Goal: Information Seeking & Learning: Learn about a topic

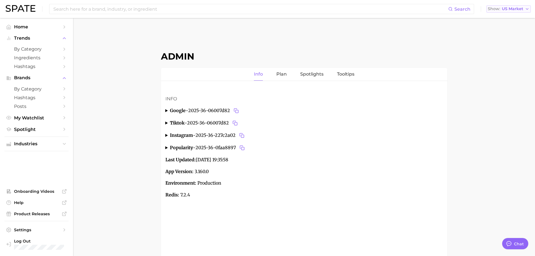
click at [526, 6] on button "Show US Market" at bounding box center [508, 8] width 44 height 7
click at [500, 66] on span "Global" at bounding box center [495, 68] width 13 height 5
click at [31, 48] on span "by Category" at bounding box center [36, 48] width 45 height 5
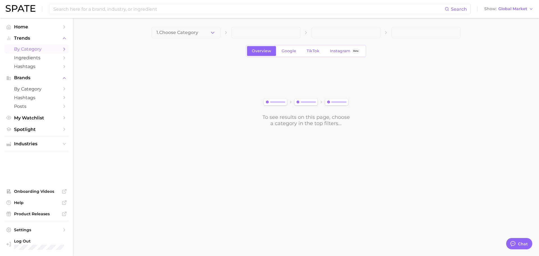
click at [216, 35] on button "1. Choose Category" at bounding box center [186, 32] width 69 height 11
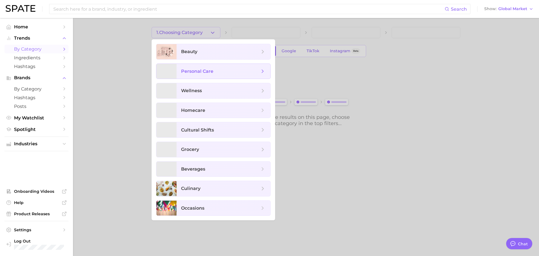
click at [208, 70] on span "personal care" at bounding box center [197, 70] width 32 height 5
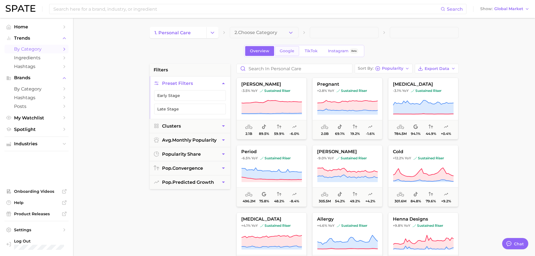
click at [287, 50] on span "Google" at bounding box center [286, 51] width 15 height 5
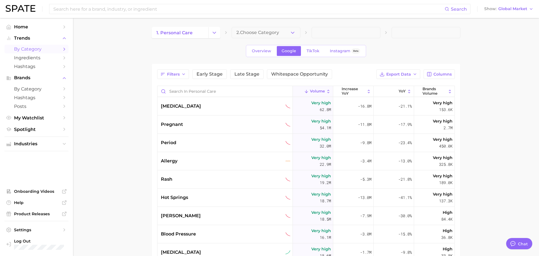
type textarea "x"
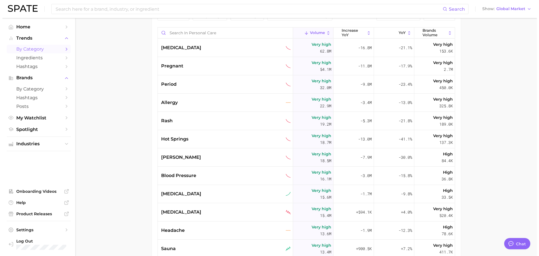
scroll to position [58, 0]
click at [195, 50] on div "[MEDICAL_DATA]" at bounding box center [224, 48] width 130 height 7
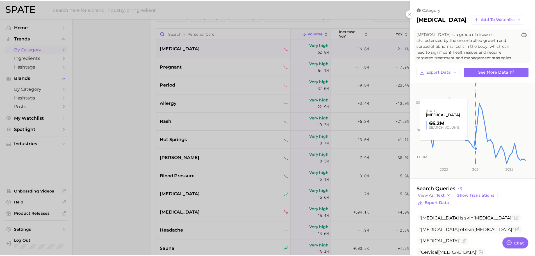
scroll to position [57, 0]
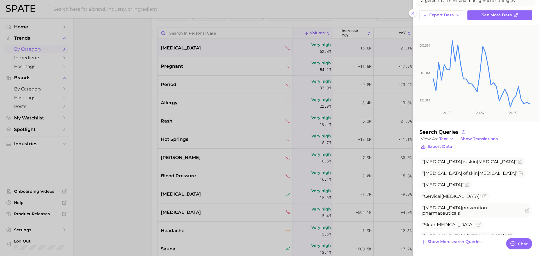
click at [119, 90] on div at bounding box center [269, 128] width 539 height 256
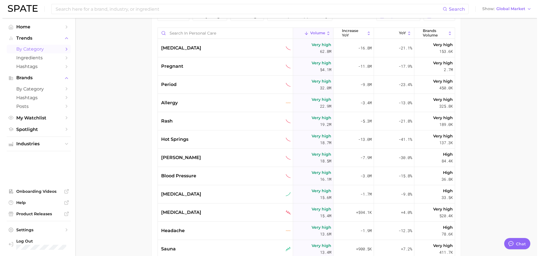
scroll to position [0, 0]
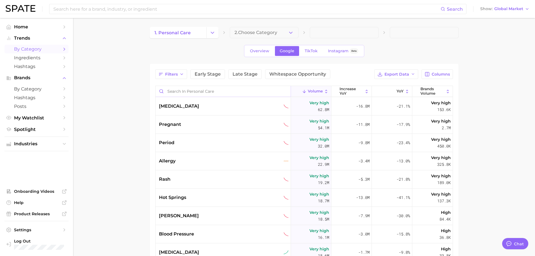
click at [218, 88] on input "Search in personal care" at bounding box center [222, 91] width 135 height 11
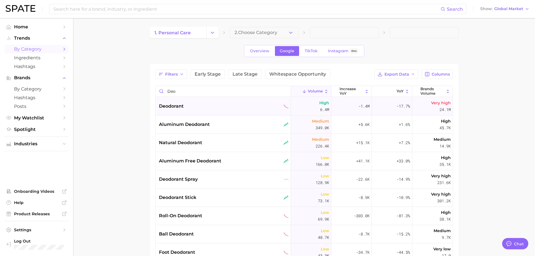
click at [201, 107] on div "deodorant" at bounding box center [224, 106] width 130 height 7
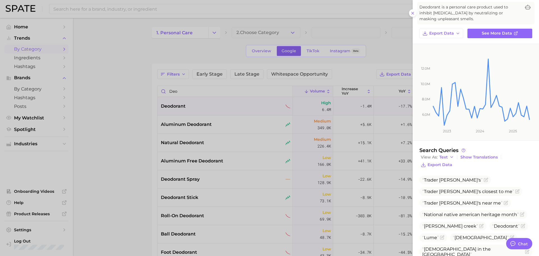
scroll to position [56, 0]
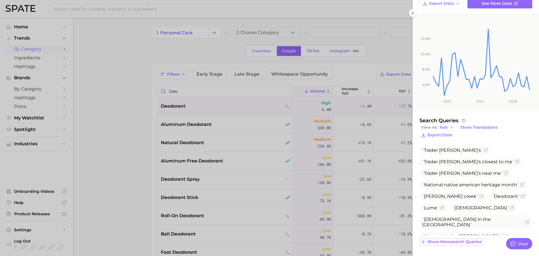
click at [458, 240] on span "Show more search queries" at bounding box center [454, 241] width 54 height 5
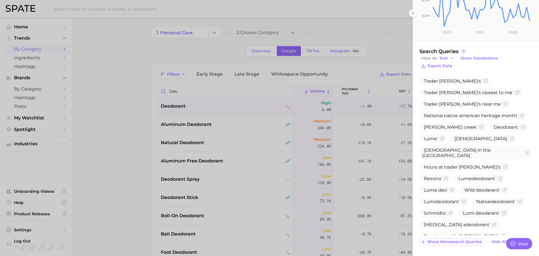
click at [453, 240] on span "Show more search queries" at bounding box center [454, 241] width 54 height 5
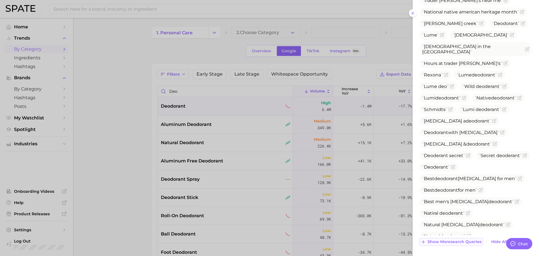
click at [448, 243] on span "Show more search queries" at bounding box center [454, 241] width 54 height 5
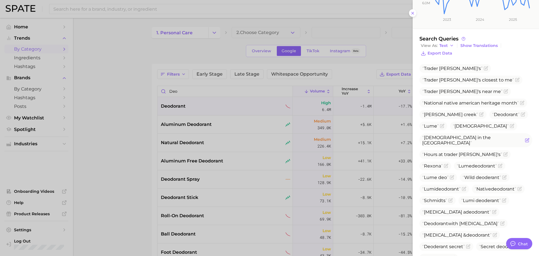
scroll to position [137, 0]
click at [510, 127] on icon "Flag as miscategorized or irrelevant" at bounding box center [512, 127] width 4 height 4
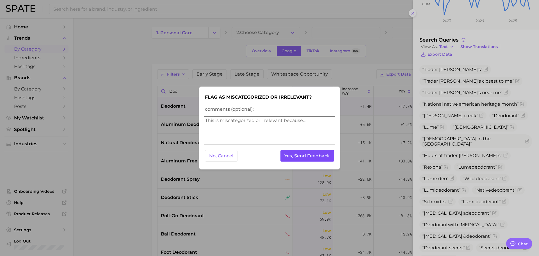
click at [297, 155] on button "Yes, Send Feedback" at bounding box center [307, 156] width 54 height 12
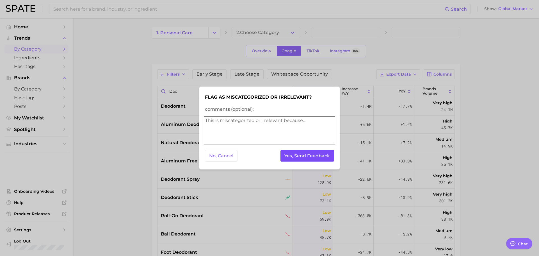
click at [305, 156] on button "Yes, Send Feedback" at bounding box center [307, 156] width 54 height 12
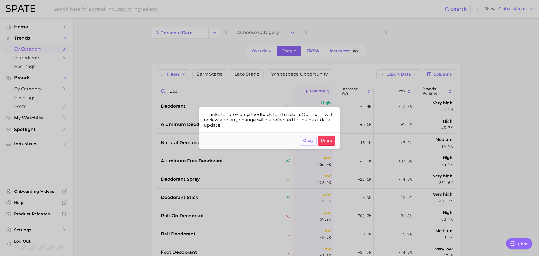
click at [304, 141] on span "Okay" at bounding box center [308, 140] width 10 height 5
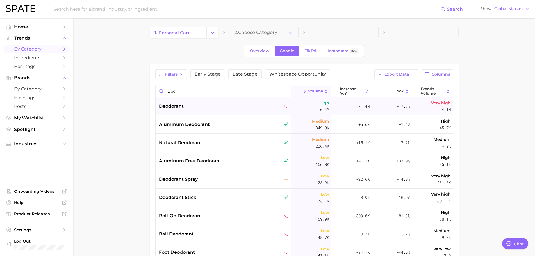
click at [178, 108] on span "deodorant" at bounding box center [171, 106] width 25 height 7
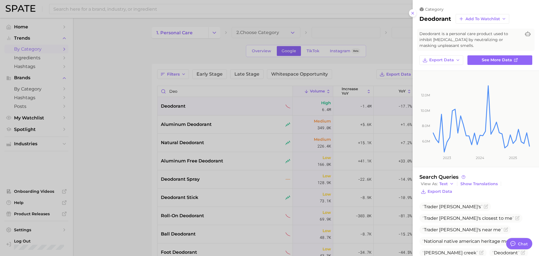
scroll to position [56, 0]
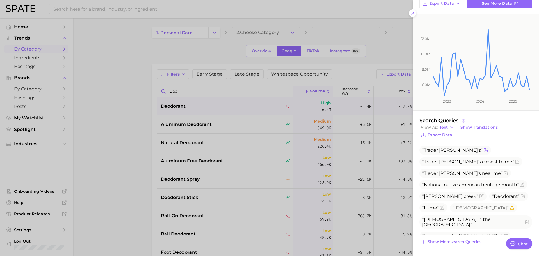
click at [431, 151] on span "Trader [PERSON_NAME]'s" at bounding box center [452, 149] width 60 height 5
copy span "Trader"
click at [483, 150] on icon "Flag as miscategorized or irrelevant" at bounding box center [485, 150] width 4 height 4
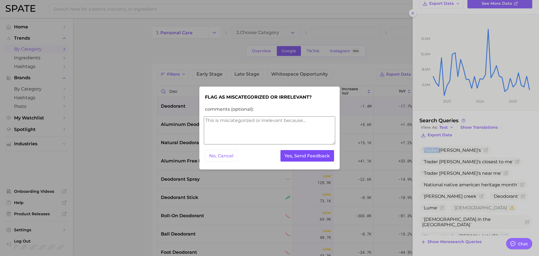
click at [320, 154] on button "Yes, Send Feedback" at bounding box center [307, 156] width 54 height 12
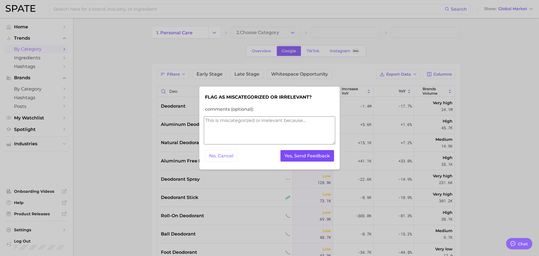
click at [320, 154] on button "Yes, Send Feedback" at bounding box center [307, 156] width 54 height 12
click at [221, 51] on div at bounding box center [269, 128] width 539 height 256
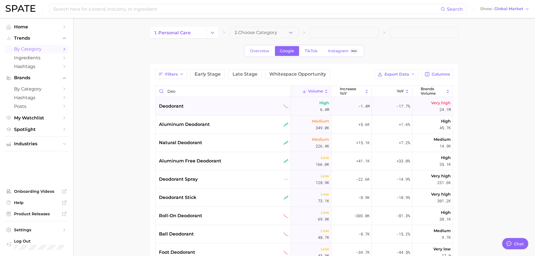
click at [207, 104] on div "deodorant" at bounding box center [224, 106] width 130 height 7
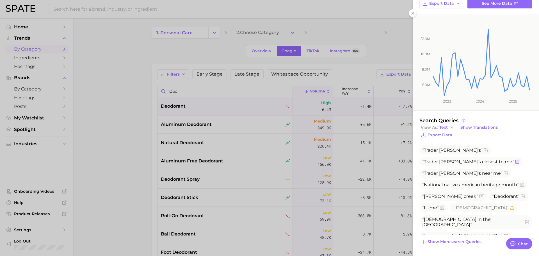
click at [515, 163] on icon "Flag as miscategorized or irrelevant" at bounding box center [517, 161] width 4 height 4
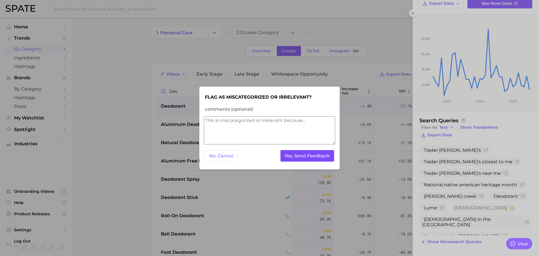
click at [294, 159] on button "Yes, Send Feedback" at bounding box center [307, 156] width 54 height 12
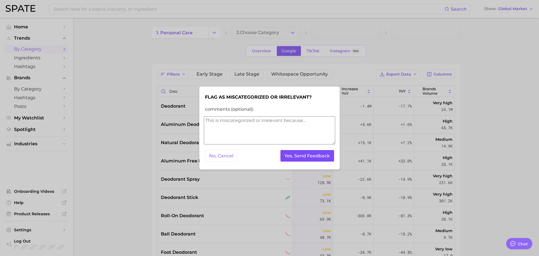
click at [298, 156] on button "Yes, Send Feedback" at bounding box center [307, 156] width 54 height 12
click at [371, 136] on div at bounding box center [269, 128] width 539 height 256
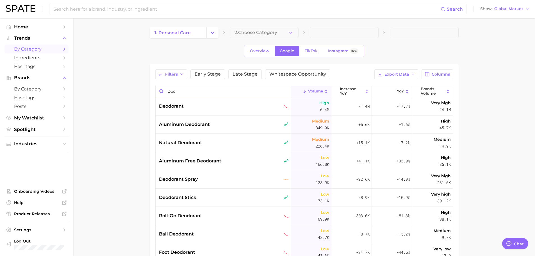
click at [210, 96] on input "deo" at bounding box center [222, 91] width 135 height 11
click at [210, 107] on div "deodorant" at bounding box center [224, 106] width 130 height 7
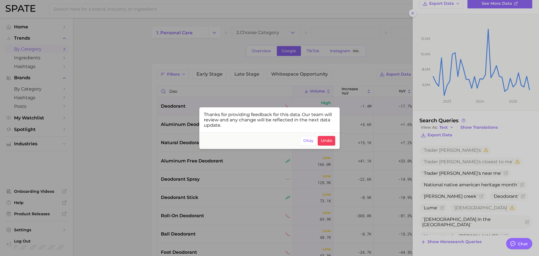
click at [461, 166] on div at bounding box center [269, 128] width 539 height 256
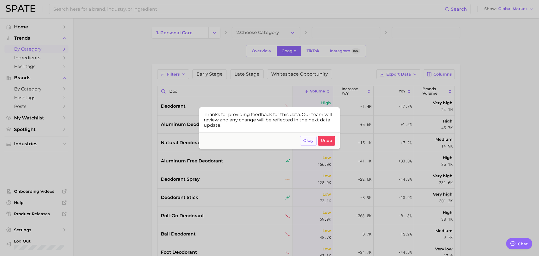
click at [306, 140] on span "Okay" at bounding box center [308, 140] width 10 height 5
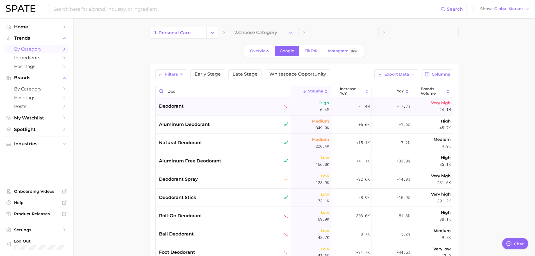
click at [206, 105] on div "deodorant" at bounding box center [224, 106] width 130 height 7
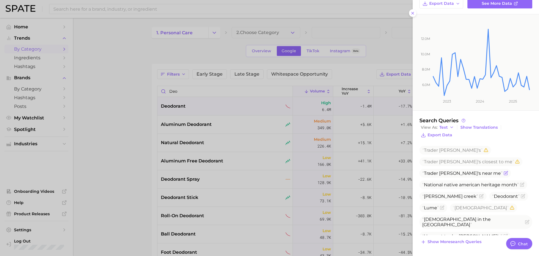
click at [505, 173] on icon "Flag as miscategorized or irrelevant" at bounding box center [506, 172] width 3 height 3
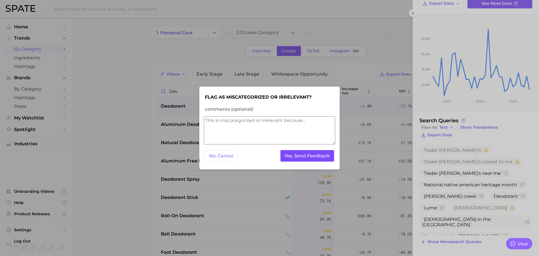
click at [311, 159] on button "Yes, Send Feedback" at bounding box center [307, 156] width 54 height 12
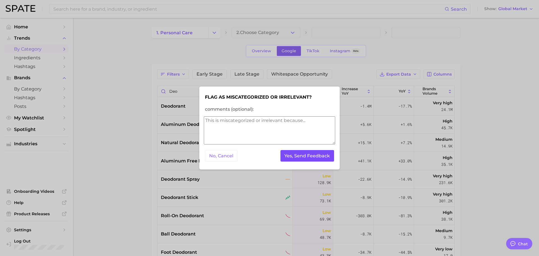
click at [311, 159] on button "Yes, Send Feedback" at bounding box center [307, 156] width 54 height 12
click at [387, 133] on div at bounding box center [269, 128] width 539 height 256
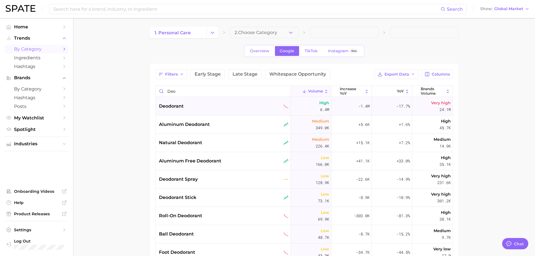
click at [234, 108] on div "deodorant" at bounding box center [224, 106] width 130 height 7
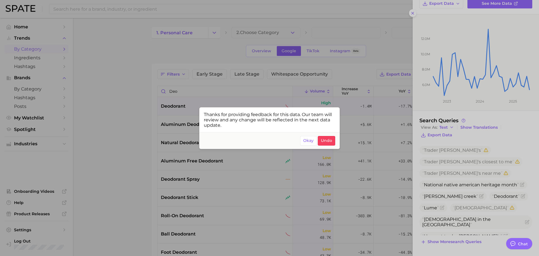
click at [521, 185] on div at bounding box center [269, 128] width 539 height 256
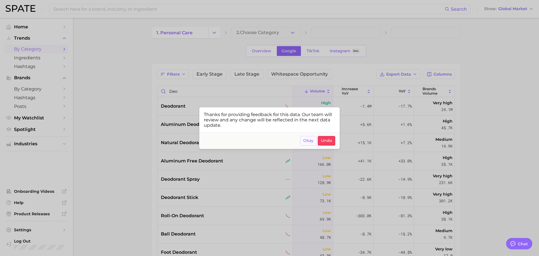
click at [309, 140] on span "Okay" at bounding box center [308, 140] width 10 height 5
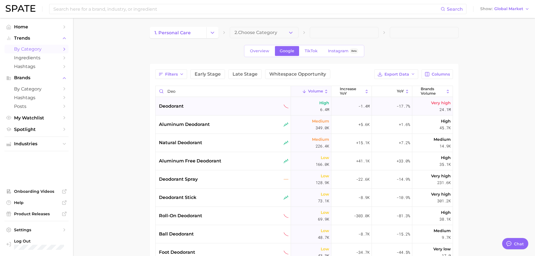
click at [227, 109] on div "deodorant" at bounding box center [224, 106] width 130 height 7
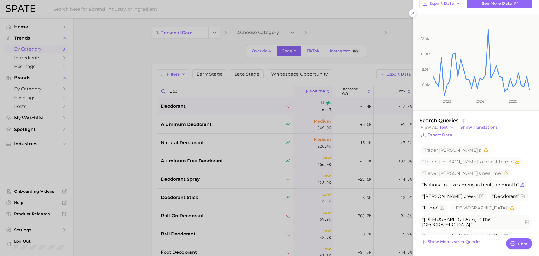
click at [523, 184] on icon "Flag as miscategorized or irrelevant" at bounding box center [522, 184] width 4 height 4
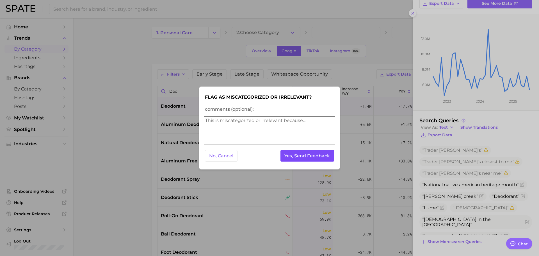
click at [288, 155] on button "Yes, Send Feedback" at bounding box center [307, 156] width 54 height 12
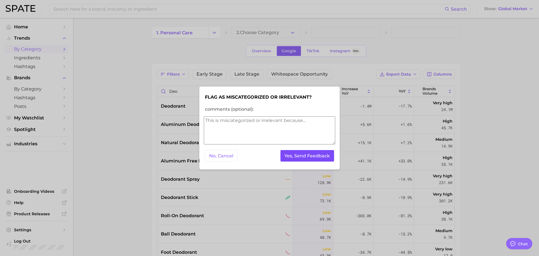
click at [288, 155] on button "Yes, Send Feedback" at bounding box center [307, 156] width 54 height 12
click at [383, 130] on div at bounding box center [269, 128] width 539 height 256
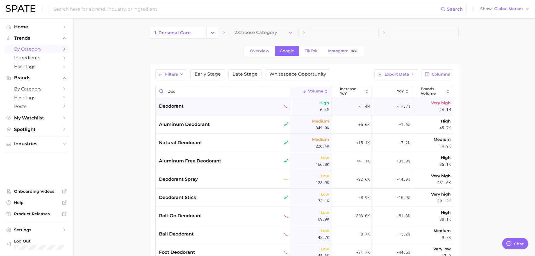
click at [246, 105] on div "deodorant" at bounding box center [224, 106] width 130 height 7
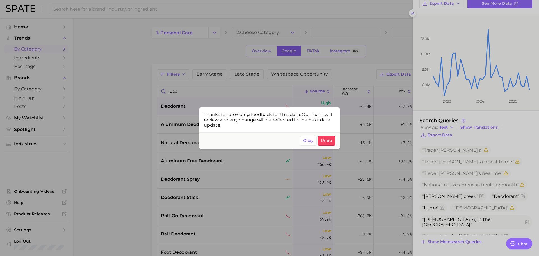
click at [446, 193] on div at bounding box center [269, 128] width 539 height 256
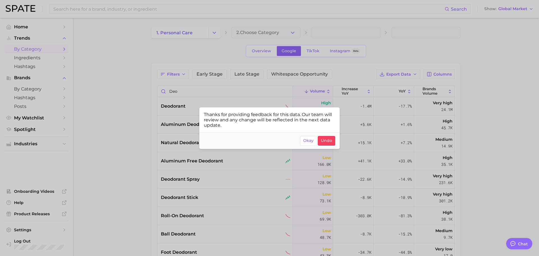
click at [389, 160] on div at bounding box center [269, 128] width 539 height 256
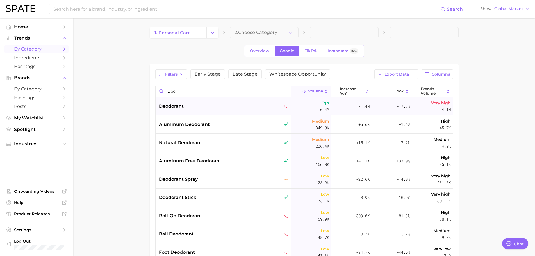
click at [218, 98] on div "deodorant" at bounding box center [222, 106] width 135 height 18
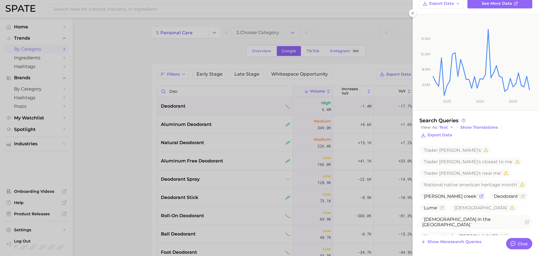
click at [440, 198] on span "[PERSON_NAME] creek" at bounding box center [450, 195] width 56 height 5
copy span "[PERSON_NAME] creek"
click at [479, 197] on icon "Flag as miscategorized or irrelevant" at bounding box center [481, 196] width 4 height 4
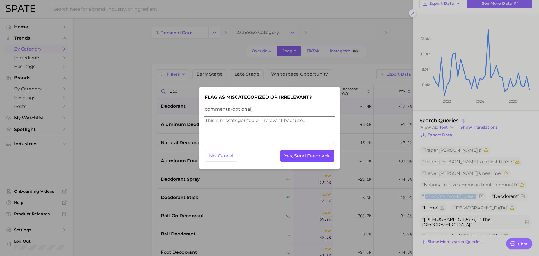
click at [314, 153] on button "Yes, Send Feedback" at bounding box center [307, 156] width 54 height 12
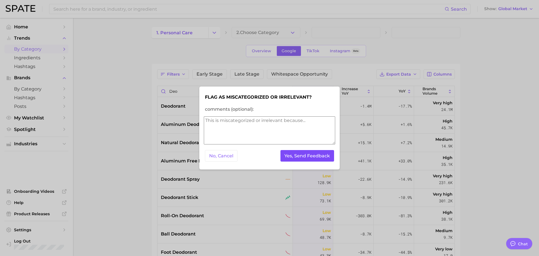
click at [314, 153] on button "Yes, Send Feedback" at bounding box center [307, 156] width 54 height 12
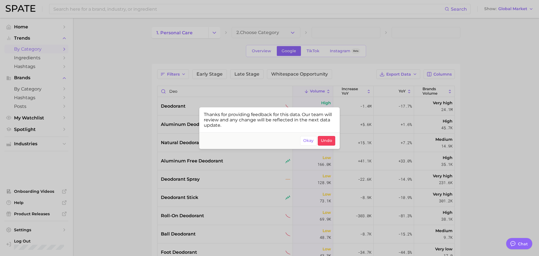
click at [382, 133] on div at bounding box center [269, 128] width 539 height 256
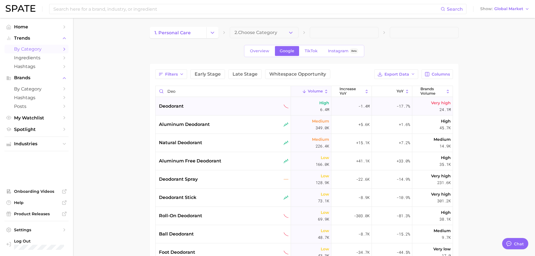
click at [245, 100] on div "deodorant" at bounding box center [222, 106] width 135 height 18
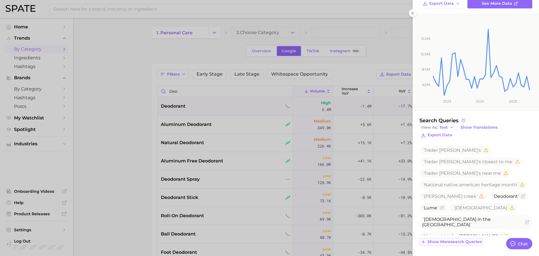
click at [463, 244] on span "Show more search queries" at bounding box center [454, 241] width 54 height 5
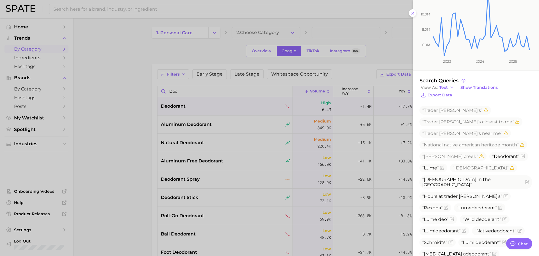
scroll to position [125, 0]
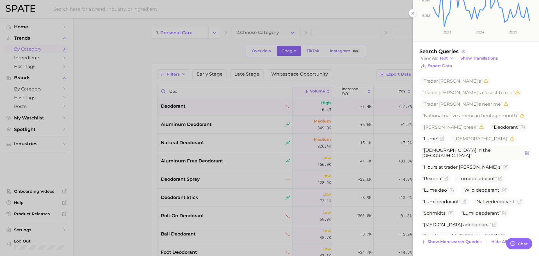
click at [525, 150] on icon "Flag as miscategorized or irrelevant" at bounding box center [527, 152] width 4 height 4
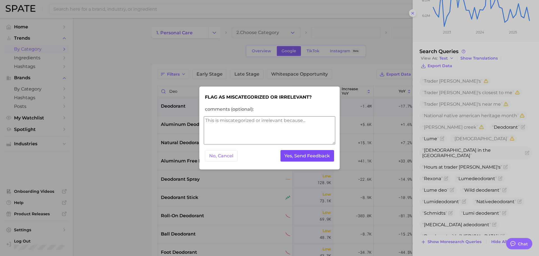
click at [315, 155] on button "Yes, Send Feedback" at bounding box center [307, 156] width 54 height 12
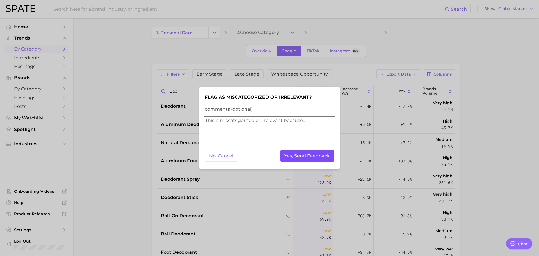
click at [315, 155] on button "Yes, Send Feedback" at bounding box center [307, 156] width 54 height 12
click at [363, 143] on div at bounding box center [269, 128] width 539 height 256
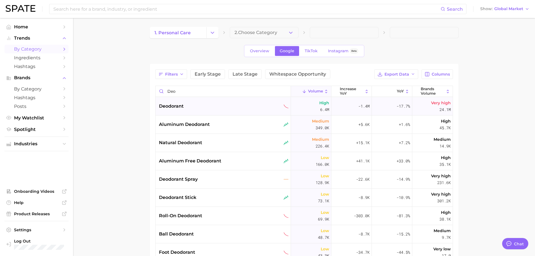
click at [201, 105] on div "deodorant" at bounding box center [224, 106] width 130 height 7
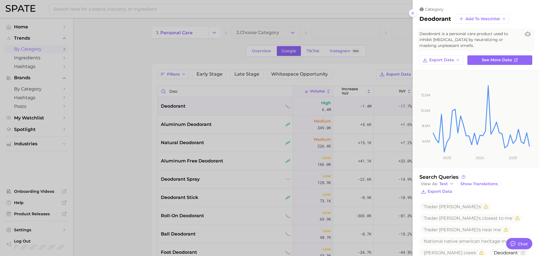
scroll to position [56, 0]
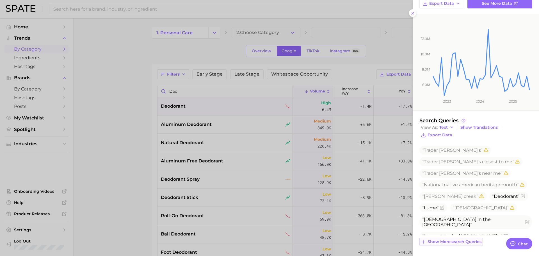
click at [463, 241] on span "Show more search queries" at bounding box center [454, 241] width 54 height 5
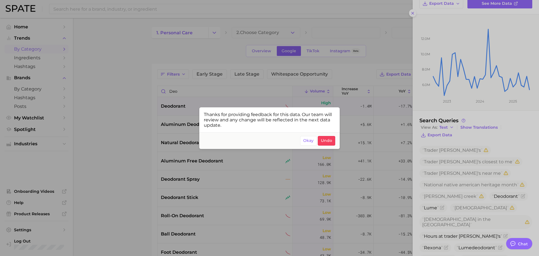
click at [323, 197] on div at bounding box center [269, 128] width 539 height 256
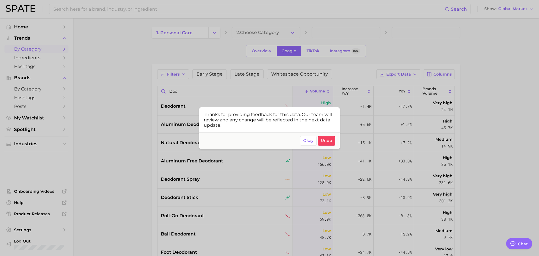
click at [235, 84] on div at bounding box center [269, 128] width 539 height 256
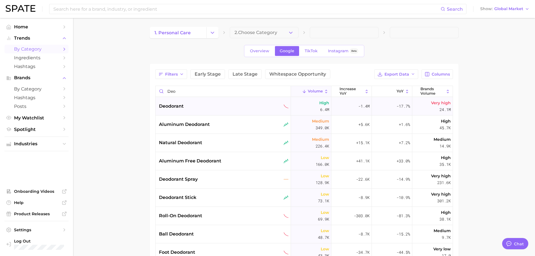
click at [217, 107] on div "deodorant" at bounding box center [224, 106] width 130 height 7
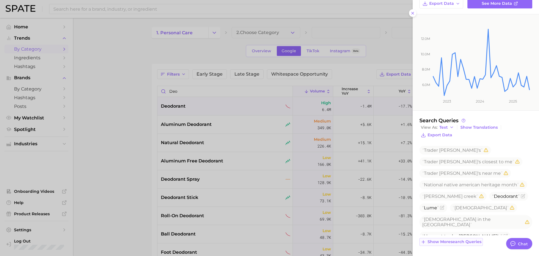
click at [459, 243] on span "Show more search queries" at bounding box center [454, 241] width 54 height 5
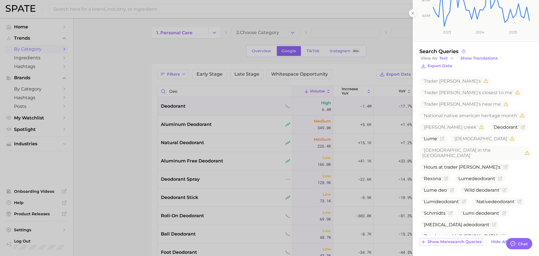
click at [443, 239] on span "Show more search queries" at bounding box center [454, 241] width 54 height 5
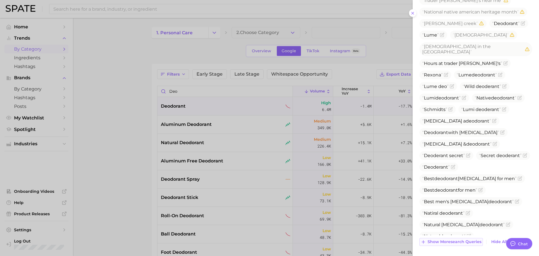
click at [443, 241] on span "Show more search queries" at bounding box center [454, 241] width 54 height 5
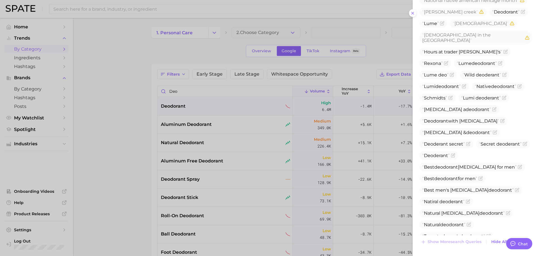
click at [211, 47] on div at bounding box center [269, 128] width 539 height 256
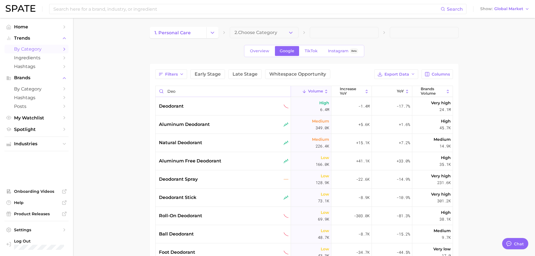
click at [185, 91] on input "deo" at bounding box center [222, 91] width 135 height 11
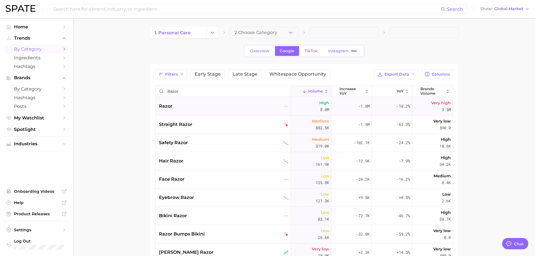
click at [181, 102] on div "razor" at bounding box center [222, 106] width 135 height 18
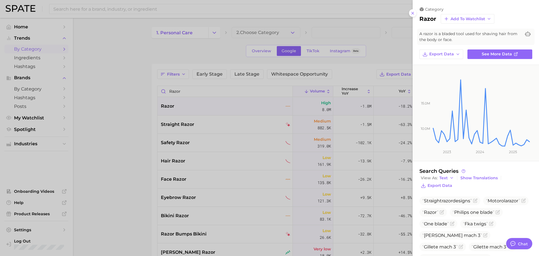
scroll to position [27, 0]
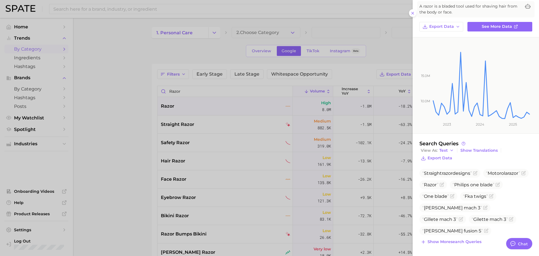
click at [464, 247] on div "category razor Add to Watchlist A razor is a bladed tool used for shaving hair …" at bounding box center [475, 114] width 126 height 283
click at [463, 243] on span "Show more search queries" at bounding box center [454, 241] width 54 height 5
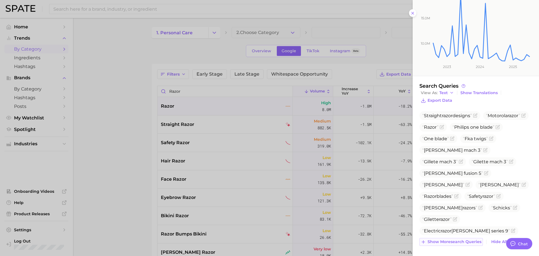
click at [459, 239] on span "Show more search queries" at bounding box center [454, 241] width 54 height 5
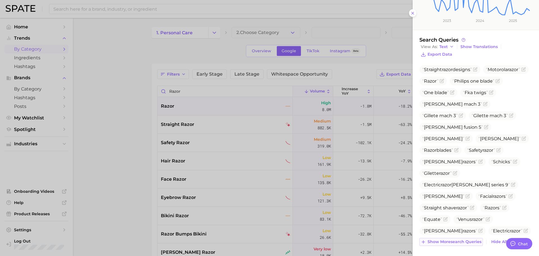
click at [459, 239] on span "Show more search queries" at bounding box center [454, 241] width 54 height 5
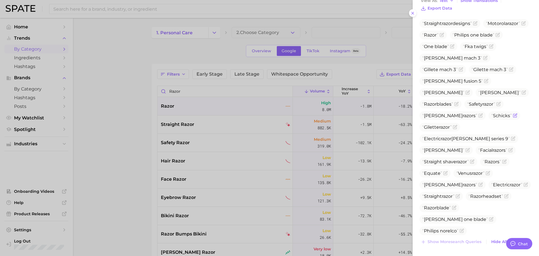
click at [491, 116] on span "Schicks" at bounding box center [501, 115] width 20 height 5
copy span "Schicks"
drag, startPoint x: 260, startPoint y: 109, endPoint x: 216, endPoint y: 95, distance: 46.4
click at [260, 109] on div at bounding box center [269, 128] width 539 height 256
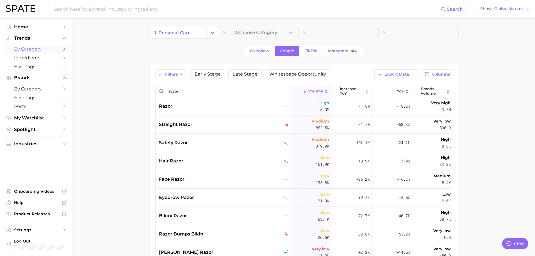
click at [208, 90] on input "razor" at bounding box center [222, 91] width 135 height 11
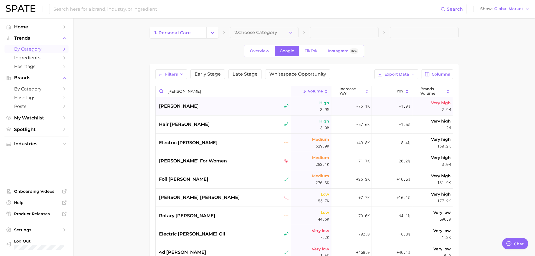
click at [199, 106] on div "[PERSON_NAME]" at bounding box center [224, 106] width 130 height 7
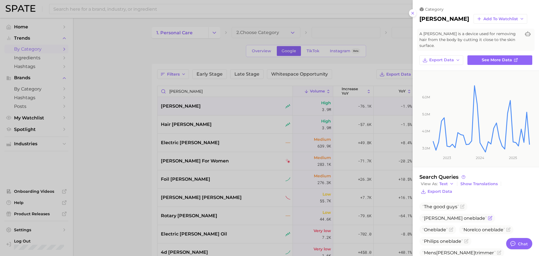
scroll to position [51, 0]
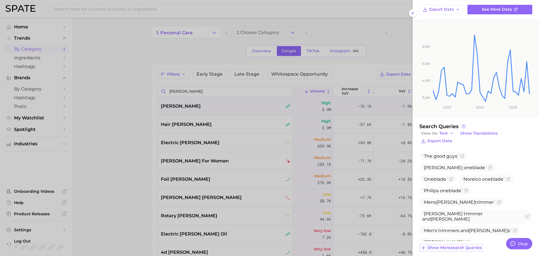
click at [466, 245] on span "Show more search queries" at bounding box center [454, 247] width 54 height 5
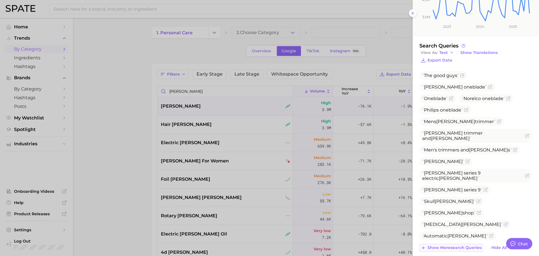
click at [455, 245] on span "Show more search queries" at bounding box center [454, 247] width 54 height 5
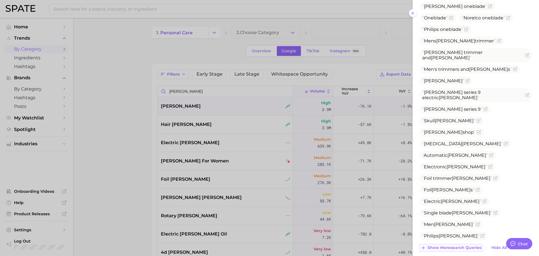
click at [451, 245] on span "Show more search queries" at bounding box center [454, 247] width 54 height 5
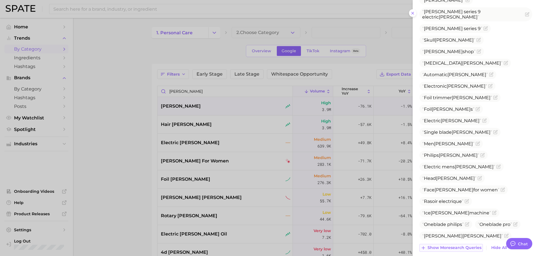
click at [446, 245] on span "Show more search queries" at bounding box center [454, 247] width 54 height 5
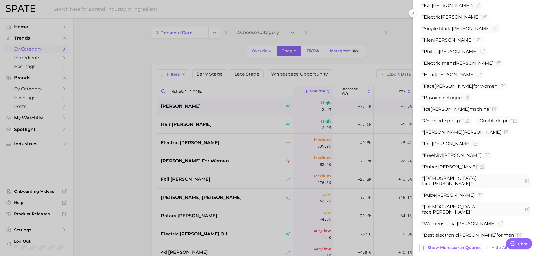
click at [442, 245] on span "Show more search queries" at bounding box center [454, 247] width 54 height 5
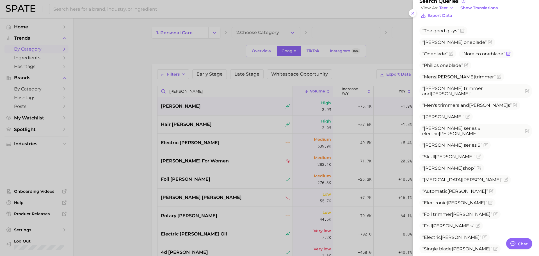
scroll to position [167, 0]
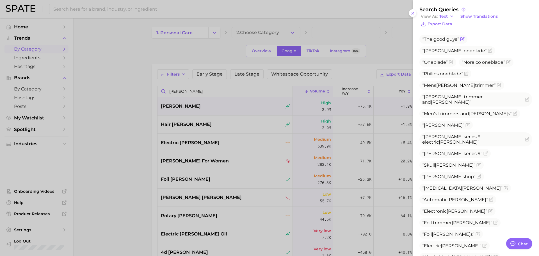
click at [447, 36] on span "The good guys" at bounding box center [440, 38] width 37 height 5
copy span "The good guys"
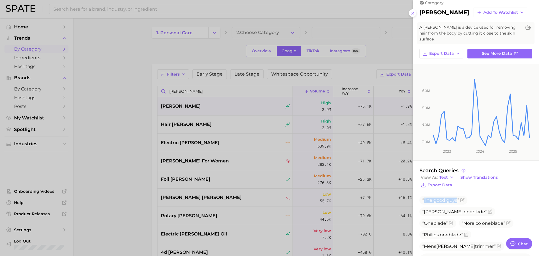
scroll to position [6, 0]
click at [117, 88] on div at bounding box center [269, 128] width 539 height 256
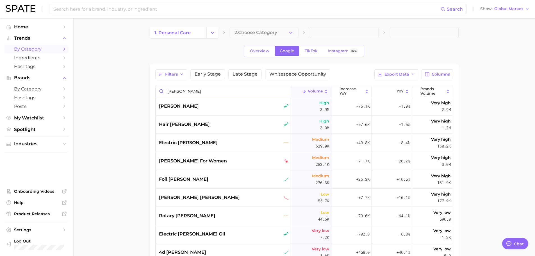
click at [184, 91] on input "[PERSON_NAME]" at bounding box center [222, 91] width 135 height 11
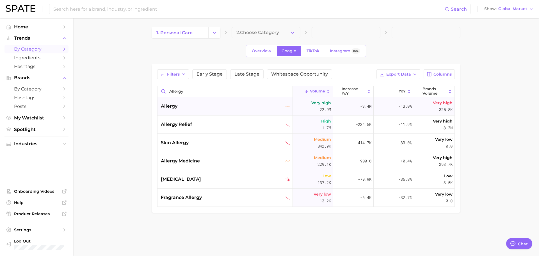
click at [185, 112] on div "allergy" at bounding box center [224, 106] width 135 height 18
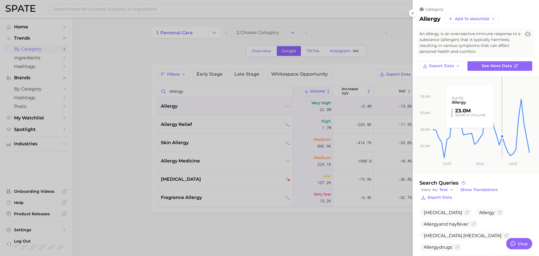
scroll to position [39, 0]
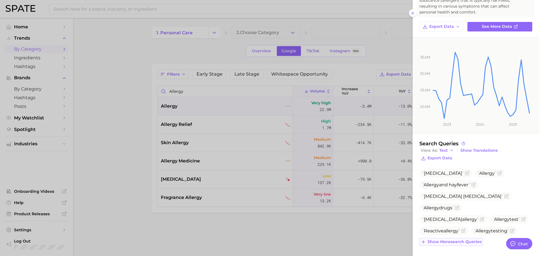
click at [467, 243] on span "Show more search queries" at bounding box center [454, 241] width 54 height 5
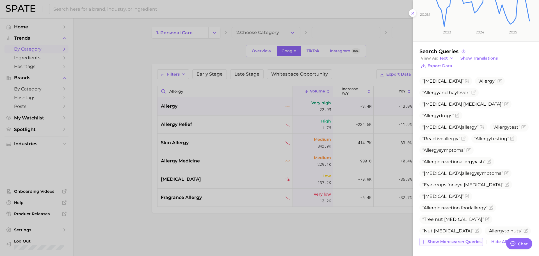
click at [463, 240] on span "Show more search queries" at bounding box center [454, 241] width 54 height 5
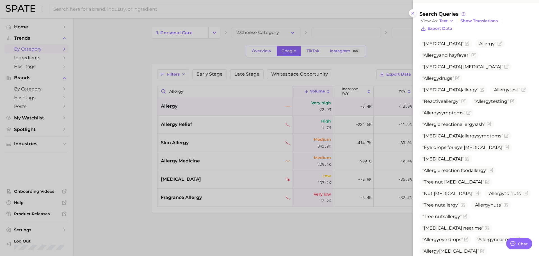
scroll to position [200, 0]
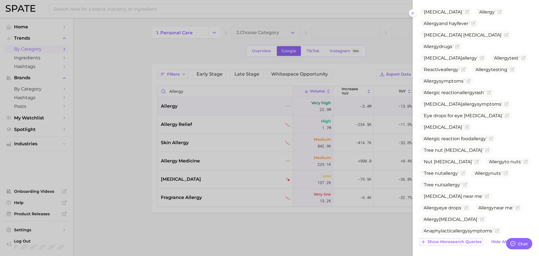
click at [459, 239] on span "Show more search queries" at bounding box center [454, 241] width 54 height 5
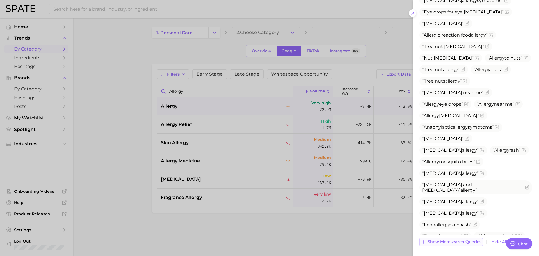
click at [452, 239] on span "Show more search queries" at bounding box center [454, 241] width 54 height 5
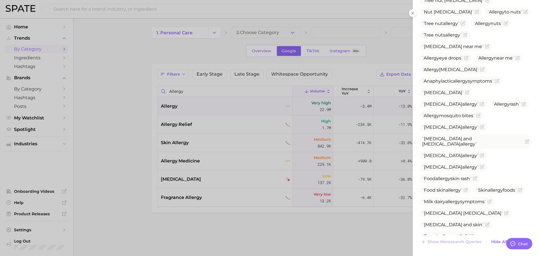
click at [250, 184] on div at bounding box center [269, 128] width 539 height 256
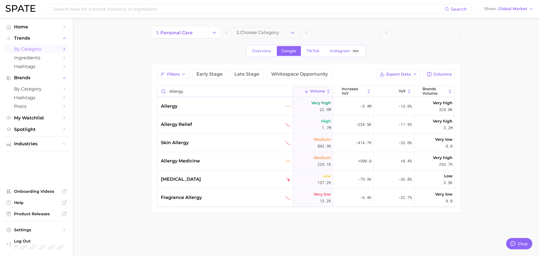
click at [192, 94] on input "allergy" at bounding box center [224, 91] width 135 height 11
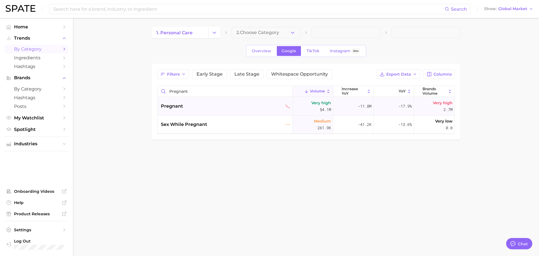
click at [190, 103] on div "pregnant" at bounding box center [226, 106] width 130 height 7
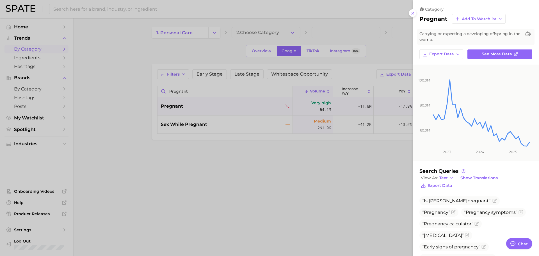
scroll to position [51, 0]
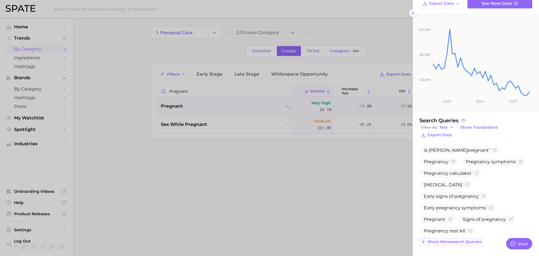
click at [466, 242] on span "Show more search queries" at bounding box center [454, 241] width 54 height 5
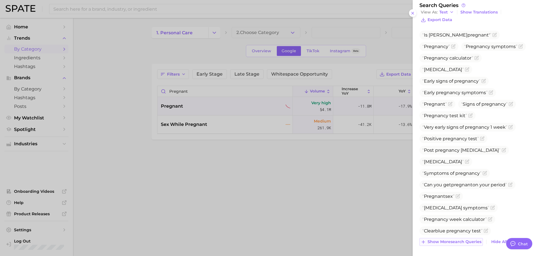
click at [457, 239] on span "Show more search queries" at bounding box center [454, 241] width 54 height 5
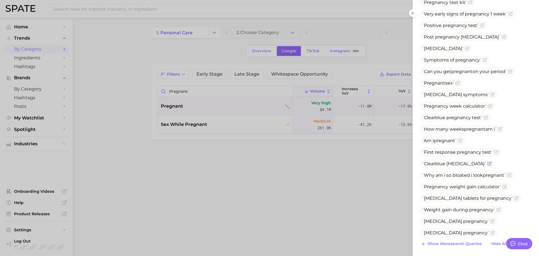
scroll to position [281, 0]
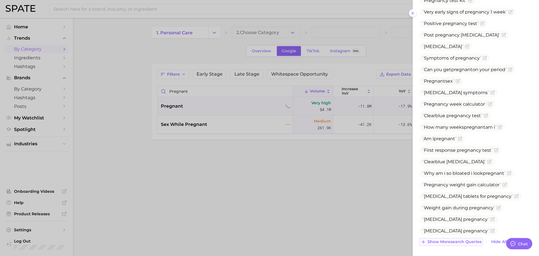
click at [453, 244] on button "Show more search queries" at bounding box center [450, 242] width 63 height 8
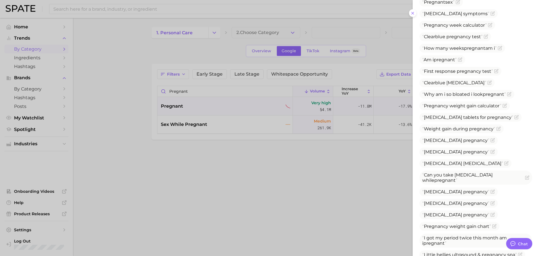
scroll to position [401, 0]
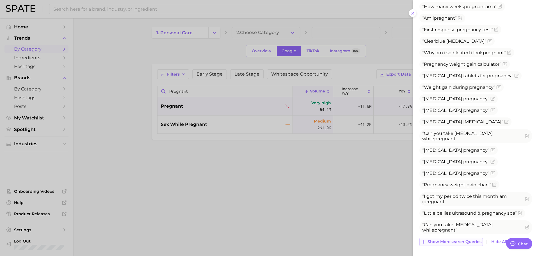
click at [453, 243] on span "Show more search queries" at bounding box center [454, 241] width 54 height 5
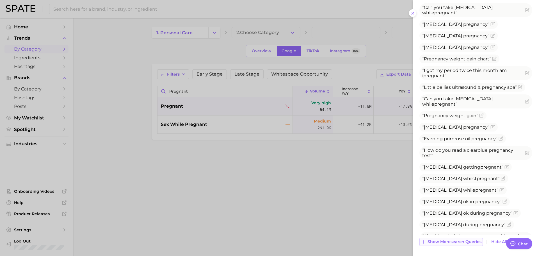
click at [450, 240] on span "Show more search queries" at bounding box center [454, 241] width 54 height 5
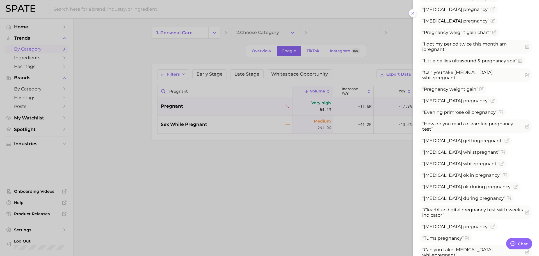
scroll to position [590, 0]
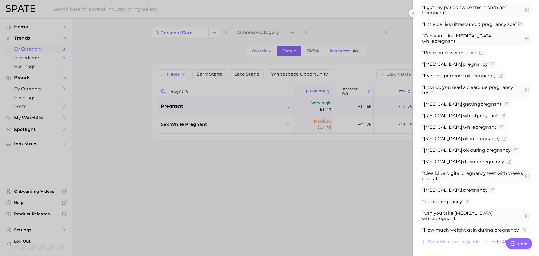
click at [284, 180] on div at bounding box center [269, 128] width 539 height 256
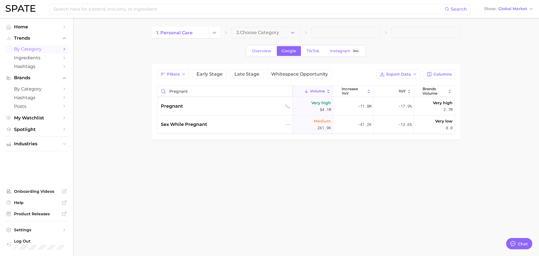
click at [208, 90] on input "pregnant" at bounding box center [224, 91] width 135 height 11
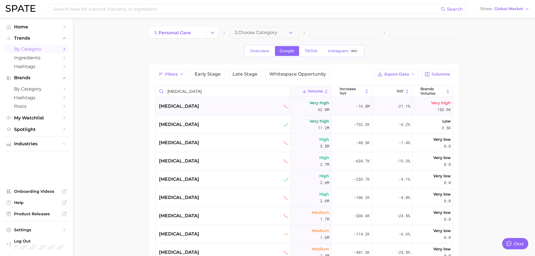
click at [198, 106] on div "[MEDICAL_DATA]" at bounding box center [224, 106] width 130 height 7
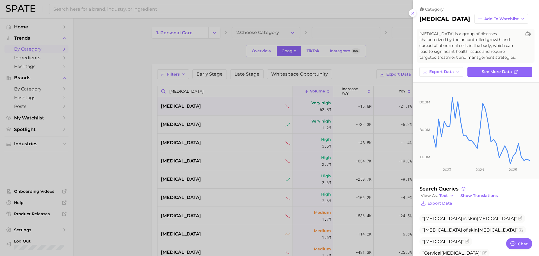
scroll to position [57, 0]
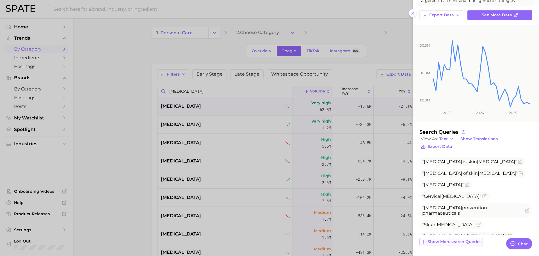
click at [462, 240] on span "Show more search queries" at bounding box center [454, 241] width 54 height 5
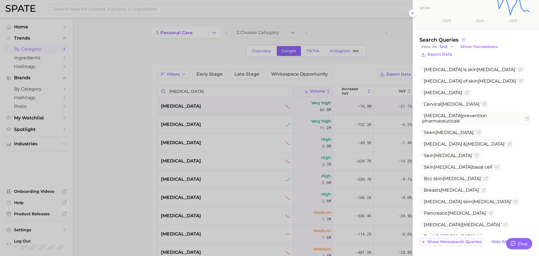
click at [453, 243] on span "Show more search queries" at bounding box center [454, 241] width 54 height 5
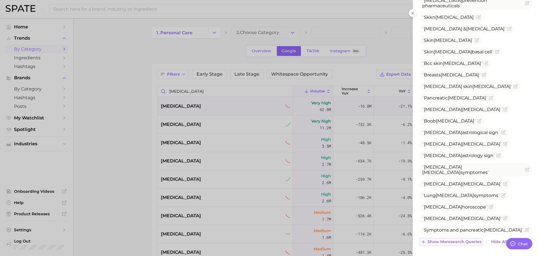
click at [447, 240] on span "Show more search queries" at bounding box center [454, 241] width 54 height 5
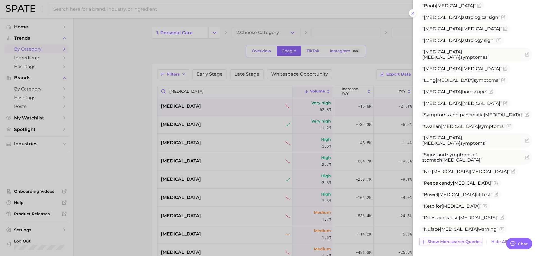
click at [444, 240] on span "Show more search queries" at bounding box center [454, 241] width 54 height 5
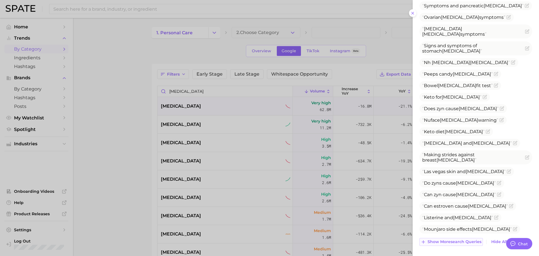
click at [444, 241] on span "Show more search queries" at bounding box center [454, 241] width 54 height 5
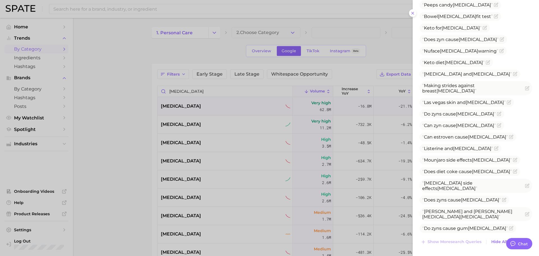
drag, startPoint x: 313, startPoint y: 189, endPoint x: 208, endPoint y: 120, distance: 125.5
click at [313, 189] on div at bounding box center [269, 128] width 539 height 256
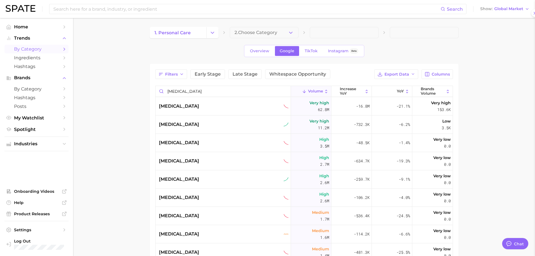
click at [208, 120] on div at bounding box center [267, 128] width 535 height 256
click at [176, 90] on input "[MEDICAL_DATA]" at bounding box center [222, 91] width 135 height 11
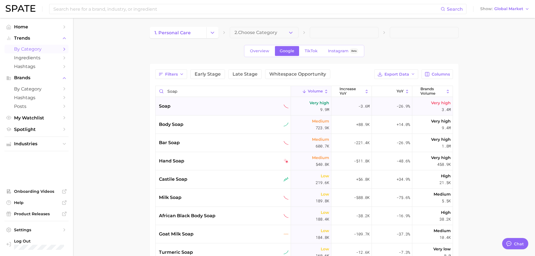
click at [216, 109] on div "soap" at bounding box center [224, 106] width 130 height 7
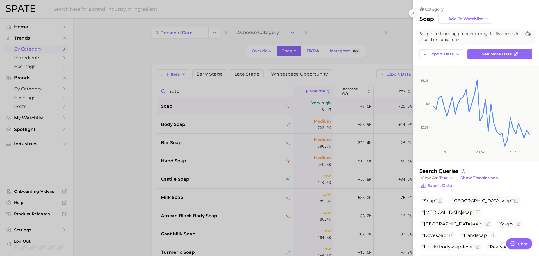
scroll to position [27, 0]
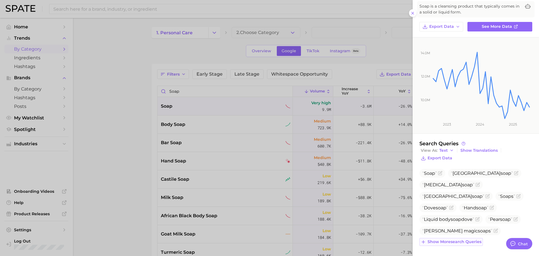
click at [458, 241] on span "Show more search queries" at bounding box center [454, 241] width 54 height 5
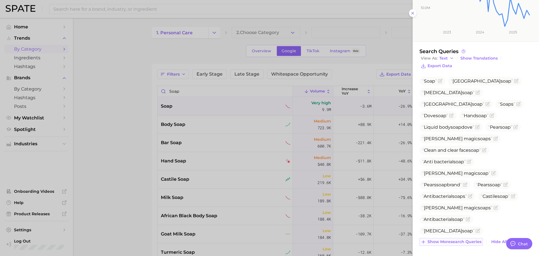
click at [456, 242] on span "Show more search queries" at bounding box center [454, 241] width 54 height 5
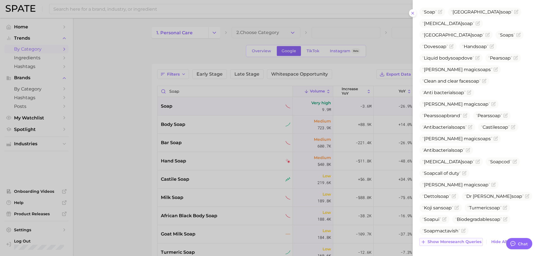
click at [454, 242] on span "Show more search queries" at bounding box center [454, 241] width 54 height 5
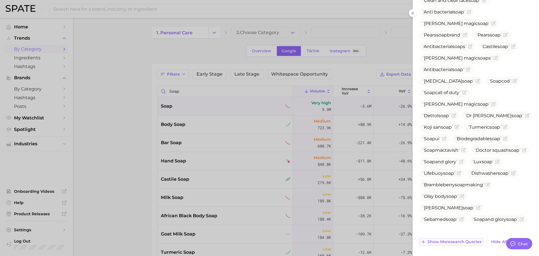
click at [452, 241] on span "Show more search queries" at bounding box center [454, 241] width 54 height 5
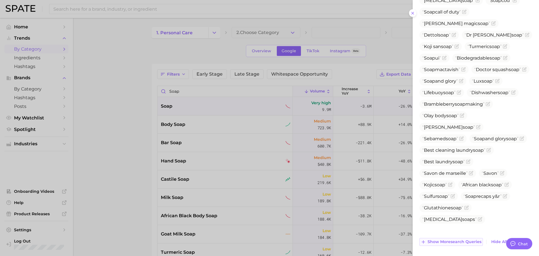
click at [451, 241] on span "Show more search queries" at bounding box center [454, 241] width 54 height 5
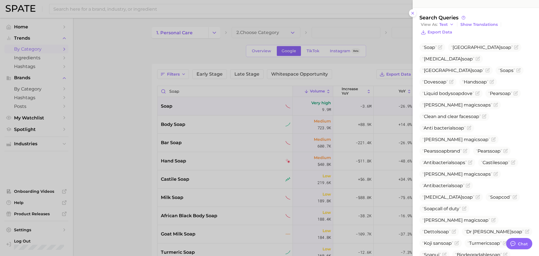
scroll to position [153, 0]
click at [115, 185] on div at bounding box center [269, 128] width 539 height 256
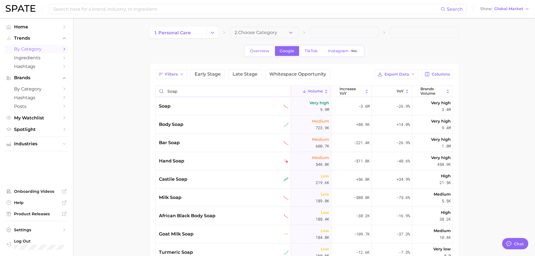
click at [180, 90] on input "soap" at bounding box center [222, 91] width 135 height 11
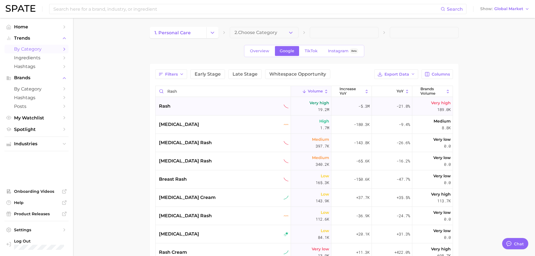
click at [180, 108] on div "rash" at bounding box center [224, 106] width 130 height 7
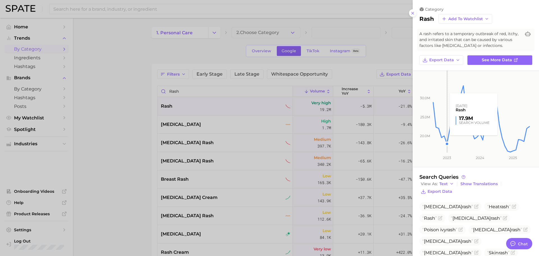
scroll to position [22, 0]
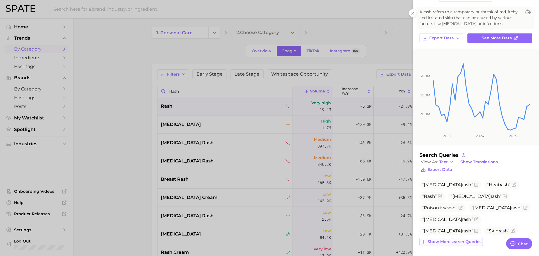
click at [448, 242] on span "Show more search queries" at bounding box center [454, 241] width 54 height 5
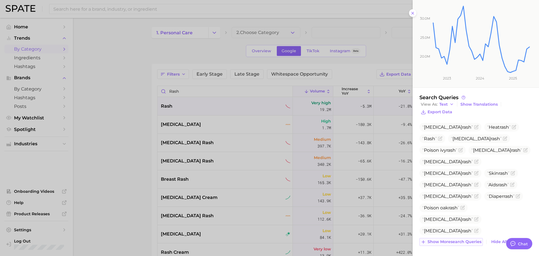
click at [446, 242] on span "Show more search queries" at bounding box center [454, 241] width 54 height 5
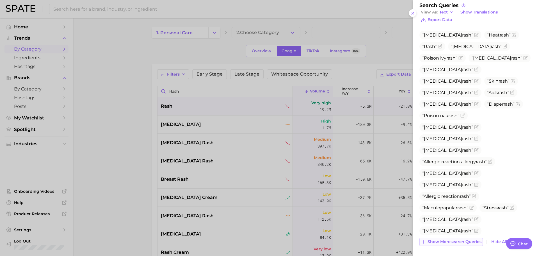
click at [445, 242] on span "Show more search queries" at bounding box center [454, 241] width 54 height 5
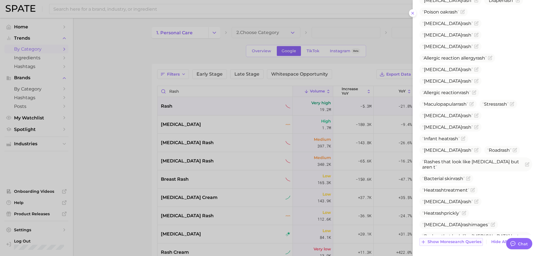
click at [445, 242] on span "Show more search queries" at bounding box center [454, 241] width 54 height 5
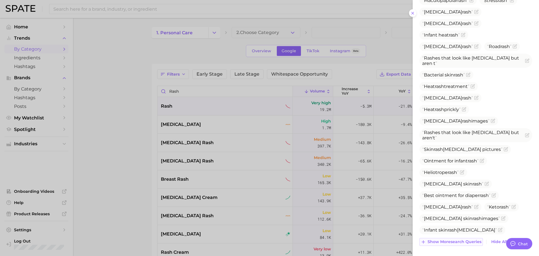
click at [445, 239] on span "Show more search queries" at bounding box center [454, 241] width 54 height 5
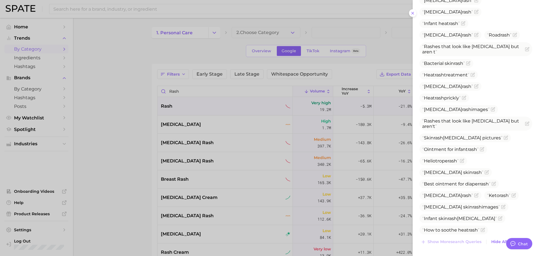
click at [226, 119] on div at bounding box center [269, 128] width 539 height 256
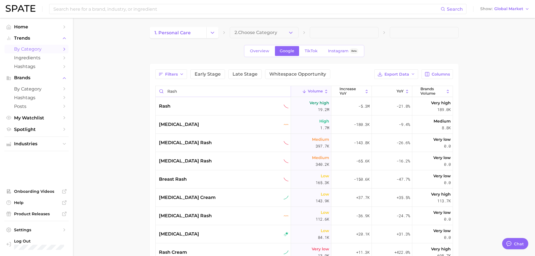
click at [182, 91] on input "rash" at bounding box center [222, 91] width 135 height 11
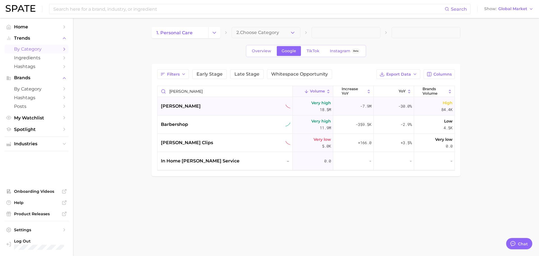
click at [183, 105] on div "[PERSON_NAME]" at bounding box center [226, 106] width 130 height 7
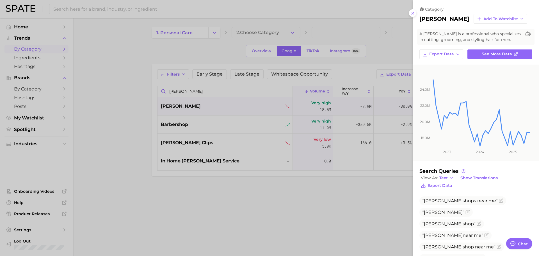
scroll to position [51, 0]
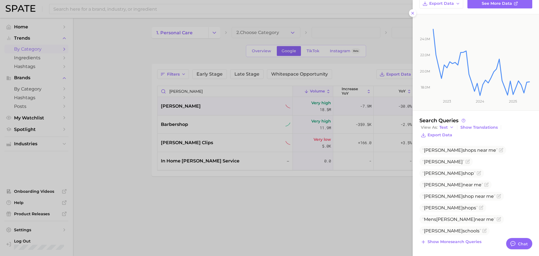
click at [454, 248] on div "category [PERSON_NAME] Add to Watchlist A [PERSON_NAME] is a professional who s…" at bounding box center [475, 102] width 126 height 306
click at [454, 244] on span "Show more search queries" at bounding box center [454, 241] width 54 height 5
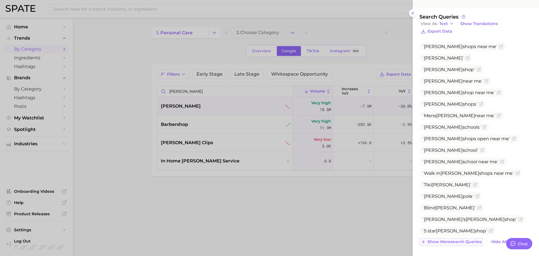
click at [451, 241] on span "Show more search queries" at bounding box center [454, 241] width 54 height 5
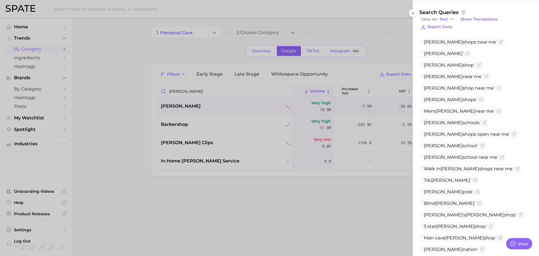
scroll to position [161, 0]
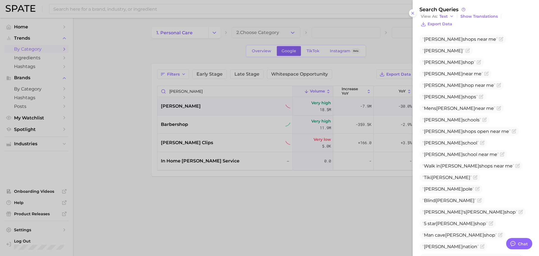
click at [273, 115] on div at bounding box center [269, 128] width 539 height 256
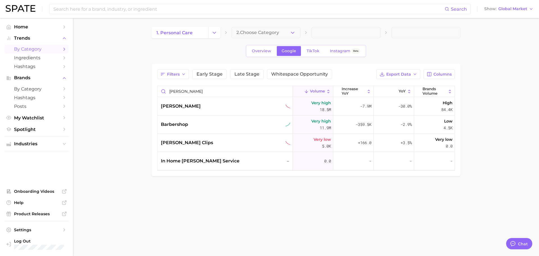
click at [187, 85] on div "Filters Early Stage Late Stage Whitespace Opportunity Export Data Columns [PERS…" at bounding box center [305, 119] width 297 height 101
click at [187, 88] on input "[PERSON_NAME]" at bounding box center [224, 91] width 135 height 11
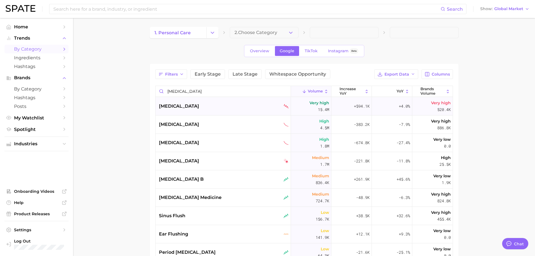
click at [185, 108] on div "[MEDICAL_DATA]" at bounding box center [224, 106] width 130 height 7
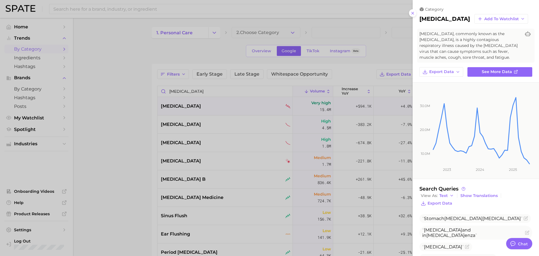
scroll to position [45, 0]
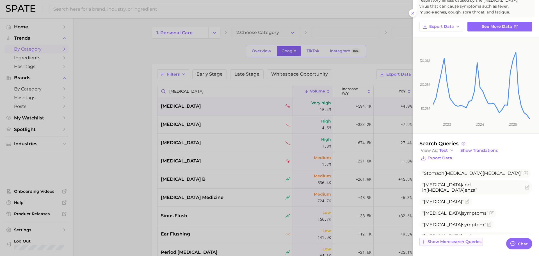
click at [463, 240] on span "Show more search queries" at bounding box center [454, 241] width 54 height 5
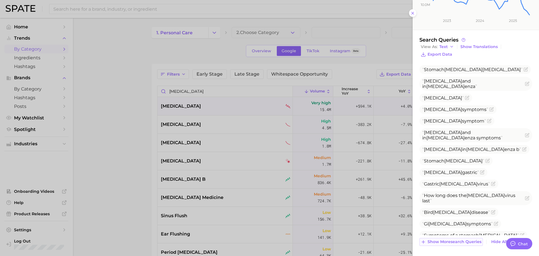
click at [457, 242] on span "Show more search queries" at bounding box center [454, 241] width 54 height 5
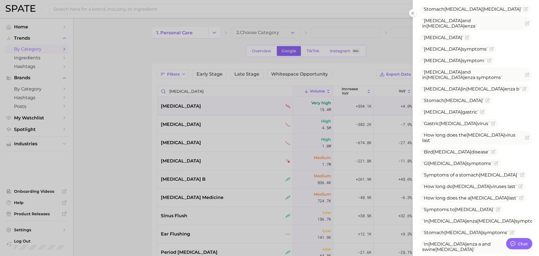
scroll to position [274, 0]
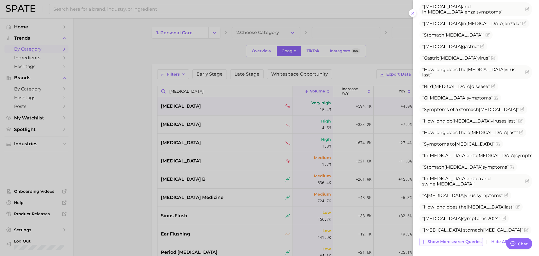
click at [453, 239] on span "Show more search queries" at bounding box center [454, 241] width 54 height 5
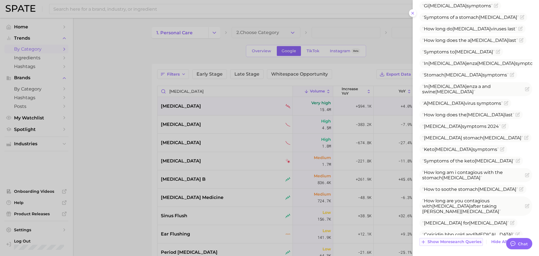
click at [452, 239] on span "Show more search queries" at bounding box center [454, 241] width 54 height 5
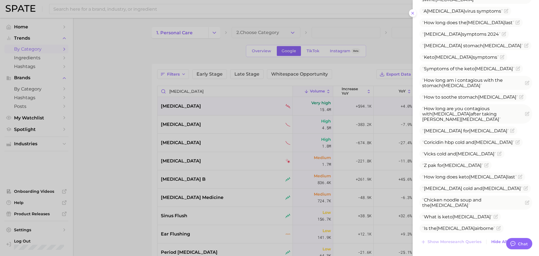
click at [244, 103] on div at bounding box center [269, 128] width 539 height 256
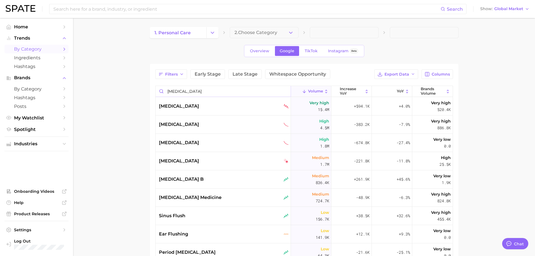
click at [170, 93] on input "[MEDICAL_DATA]" at bounding box center [222, 91] width 135 height 11
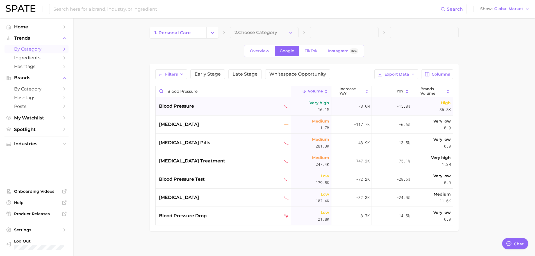
click at [176, 106] on span "blood pressure" at bounding box center [176, 106] width 35 height 7
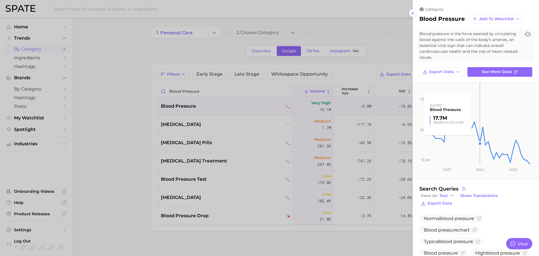
scroll to position [91, 0]
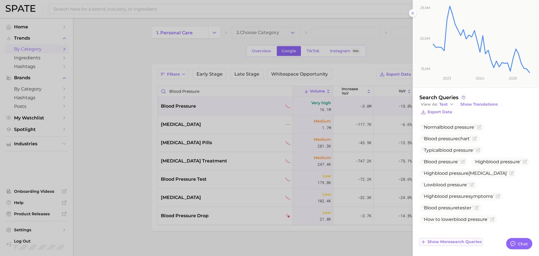
click at [462, 242] on span "Show more search queries" at bounding box center [454, 241] width 54 height 5
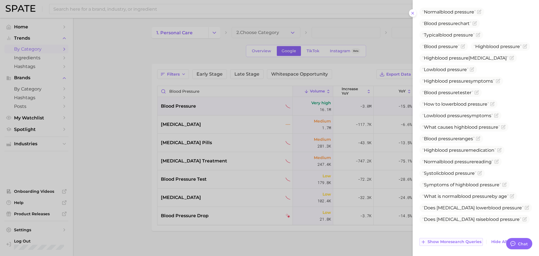
click at [455, 242] on span "Show more search queries" at bounding box center [454, 241] width 54 height 5
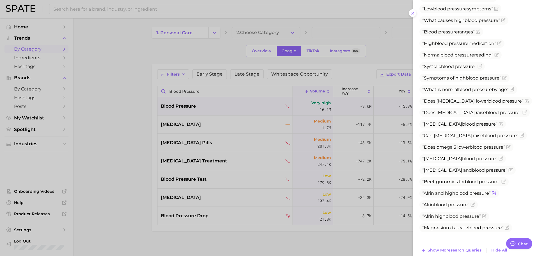
scroll to position [321, 0]
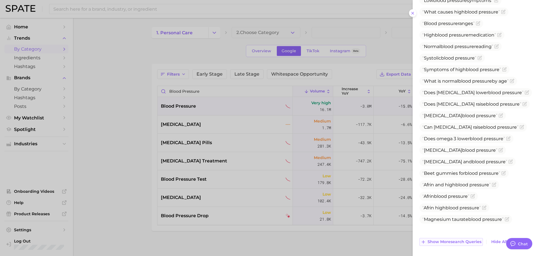
click at [461, 239] on button "Show more search queries" at bounding box center [450, 242] width 63 height 8
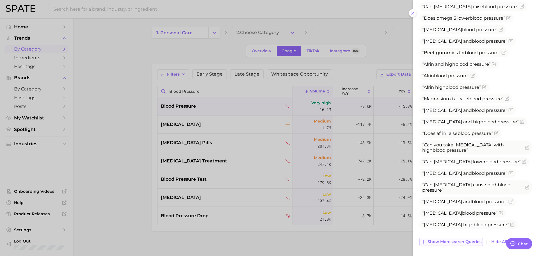
click at [449, 241] on span "Show more search queries" at bounding box center [454, 241] width 54 height 5
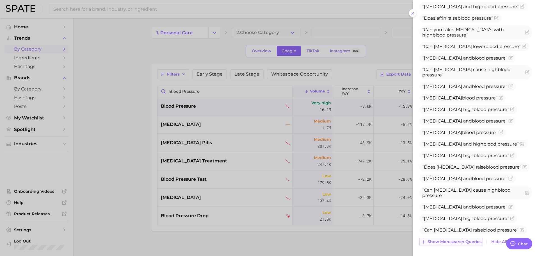
click at [447, 240] on span "Show more search queries" at bounding box center [454, 241] width 54 height 5
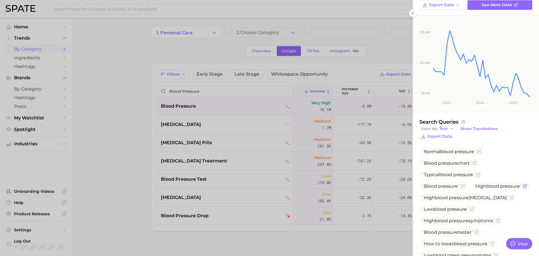
scroll to position [56, 0]
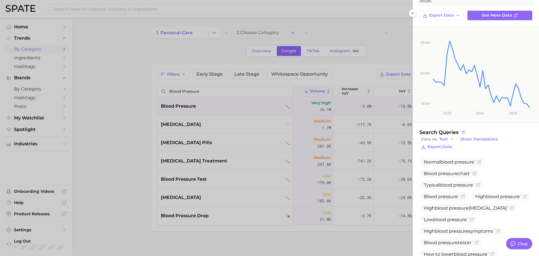
click at [214, 88] on div at bounding box center [269, 128] width 539 height 256
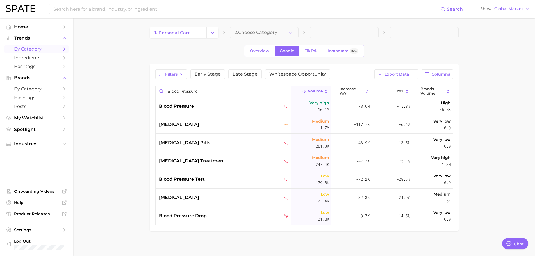
click at [205, 90] on input "blood pressure" at bounding box center [222, 91] width 135 height 11
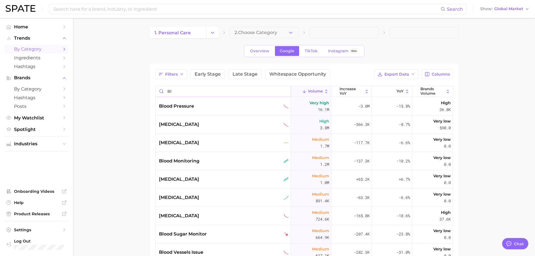
type input "b"
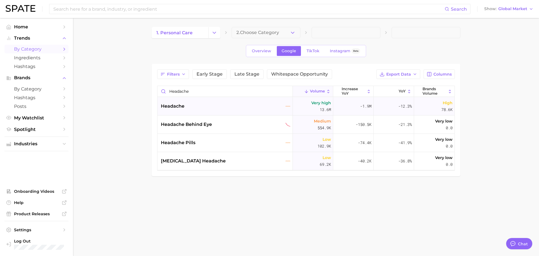
click at [205, 108] on div "headache" at bounding box center [226, 106] width 130 height 7
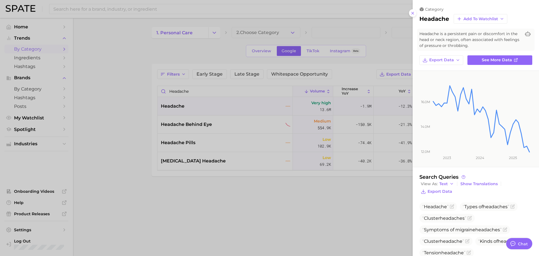
scroll to position [68, 0]
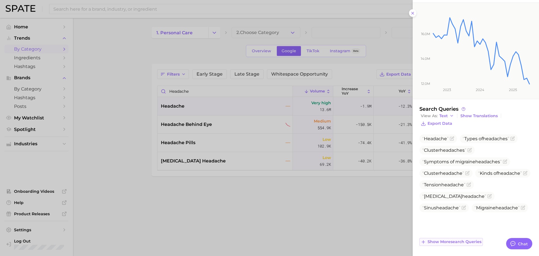
click at [463, 242] on span "Show more search queries" at bounding box center [454, 241] width 54 height 5
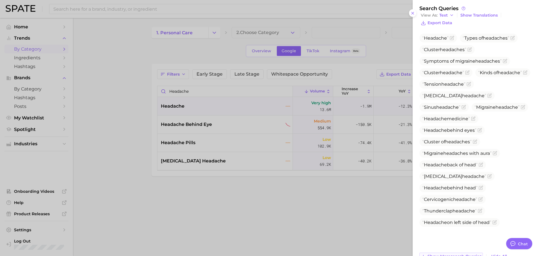
scroll to position [183, 0]
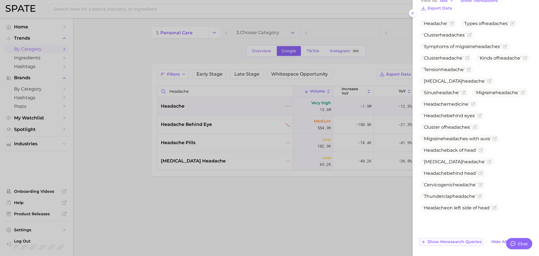
click at [459, 240] on span "Show more search queries" at bounding box center [454, 241] width 54 height 5
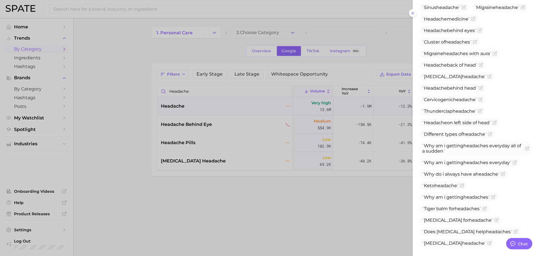
scroll to position [303, 0]
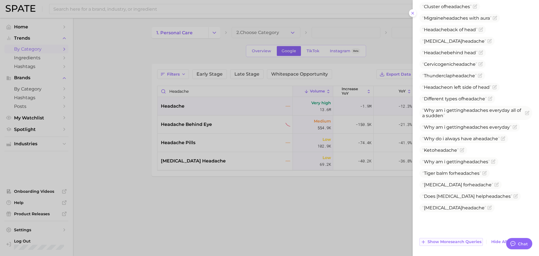
click at [459, 240] on span "Show more search queries" at bounding box center [454, 241] width 54 height 5
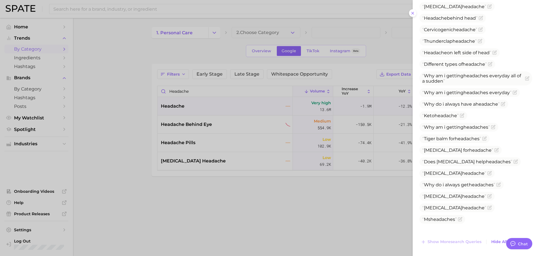
click at [191, 96] on div at bounding box center [269, 128] width 539 height 256
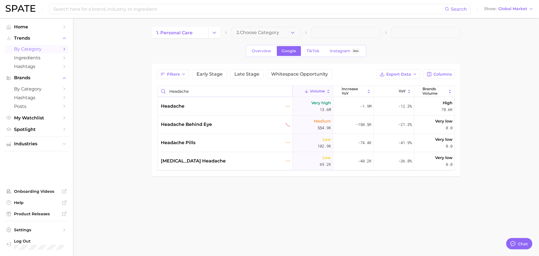
click at [182, 90] on input "headache" at bounding box center [224, 91] width 135 height 11
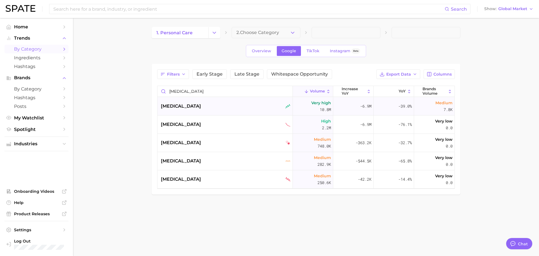
click at [203, 104] on div "[MEDICAL_DATA]" at bounding box center [226, 106] width 130 height 7
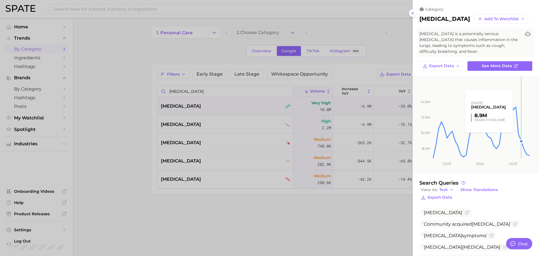
scroll to position [91, 0]
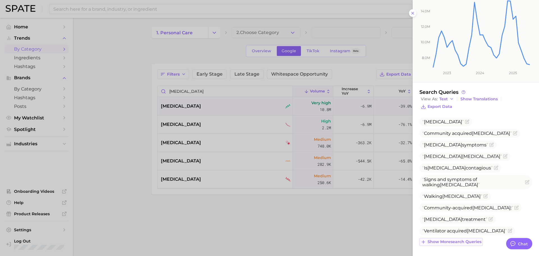
click at [460, 242] on span "Show more search queries" at bounding box center [454, 241] width 54 height 5
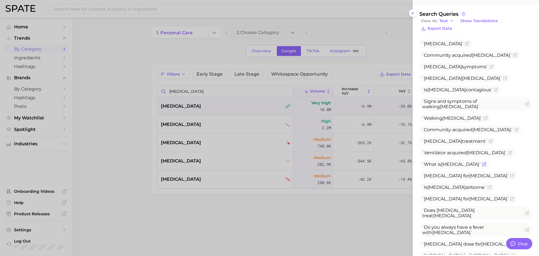
scroll to position [147, 0]
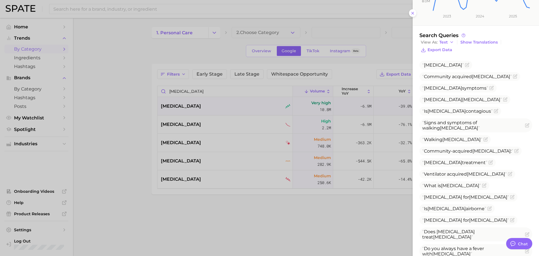
click at [306, 186] on div at bounding box center [269, 128] width 539 height 256
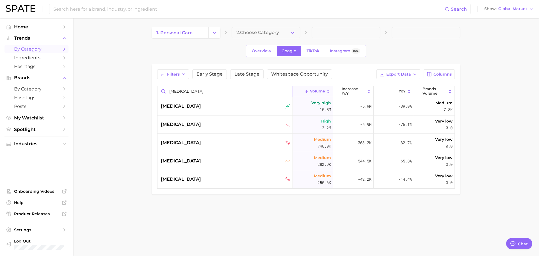
click at [201, 90] on input "[MEDICAL_DATA]" at bounding box center [224, 91] width 135 height 11
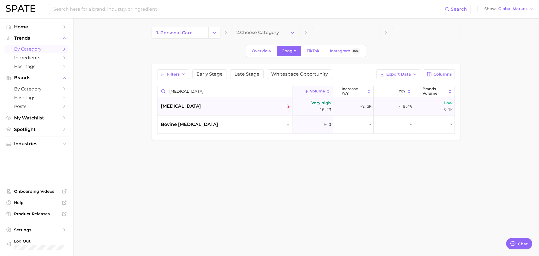
click at [204, 107] on div "[MEDICAL_DATA]" at bounding box center [226, 106] width 130 height 7
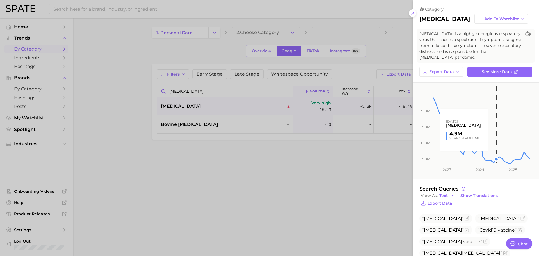
scroll to position [68, 0]
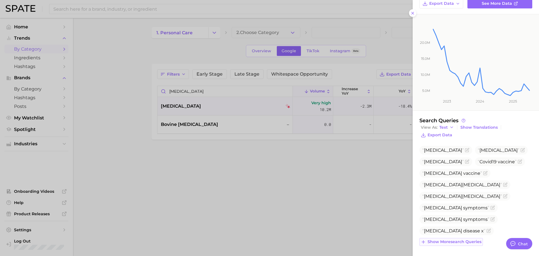
click at [452, 241] on span "Show more search queries" at bounding box center [454, 241] width 54 height 5
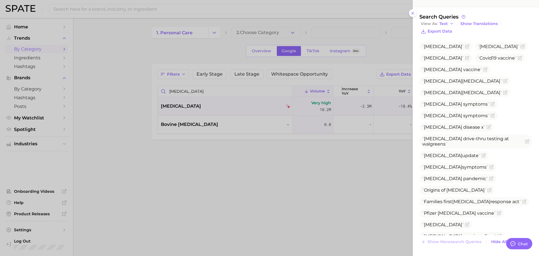
click at [271, 104] on div at bounding box center [269, 128] width 539 height 256
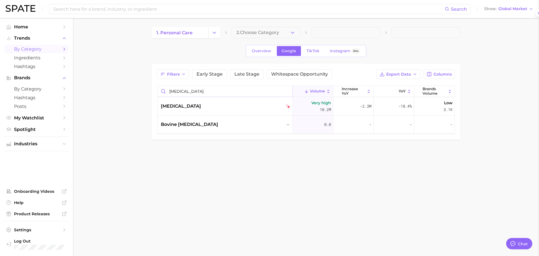
click at [230, 86] on input "[MEDICAL_DATA]" at bounding box center [224, 91] width 135 height 11
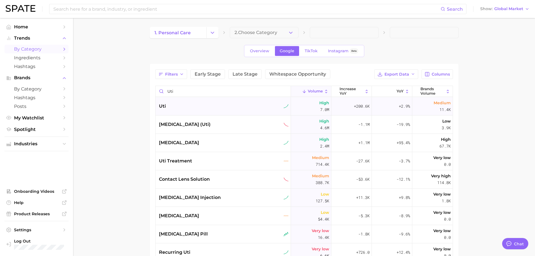
click at [221, 106] on div "uti" at bounding box center [224, 106] width 130 height 7
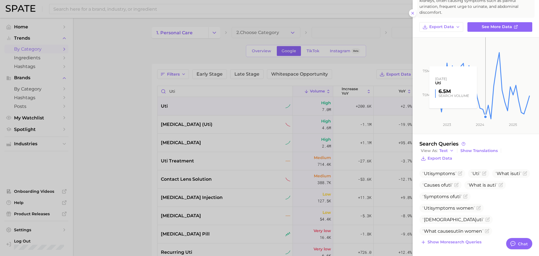
scroll to position [51, 0]
click at [218, 123] on div at bounding box center [269, 128] width 539 height 256
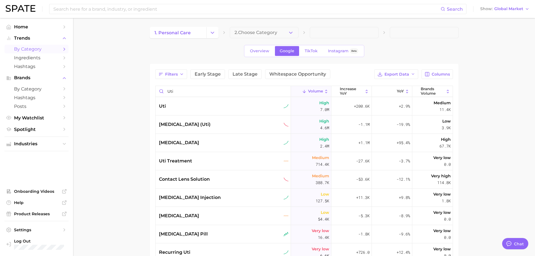
click at [210, 123] on span "[MEDICAL_DATA] (uti)" at bounding box center [185, 124] width 52 height 7
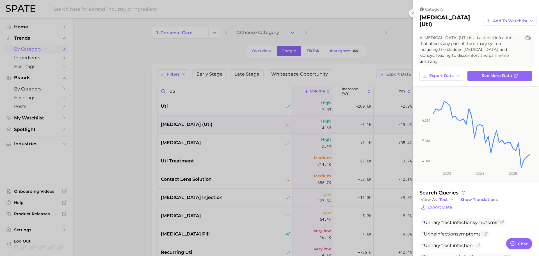
drag, startPoint x: 466, startPoint y: 21, endPoint x: 419, endPoint y: 20, distance: 47.4
click at [419, 20] on div "category [MEDICAL_DATA] (uti) Add to Watchlist A [MEDICAL_DATA] (UTI) is a bact…" at bounding box center [475, 44] width 126 height 74
copy h2 "[MEDICAL_DATA] (uti)"
click at [368, 30] on div at bounding box center [269, 128] width 539 height 256
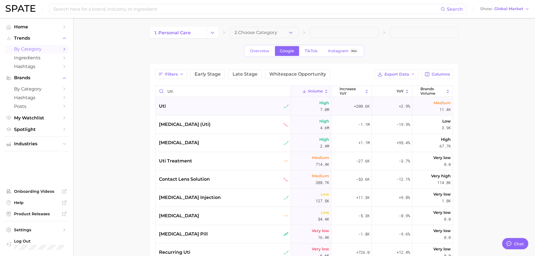
click at [214, 105] on div "uti" at bounding box center [224, 106] width 130 height 7
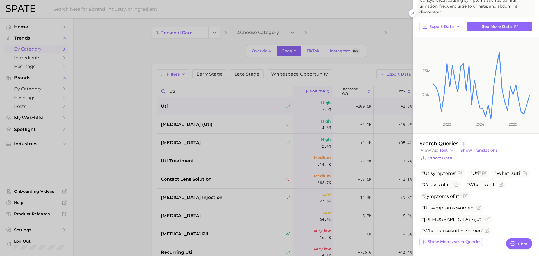
click at [453, 242] on span "Show more search queries" at bounding box center [454, 241] width 54 height 5
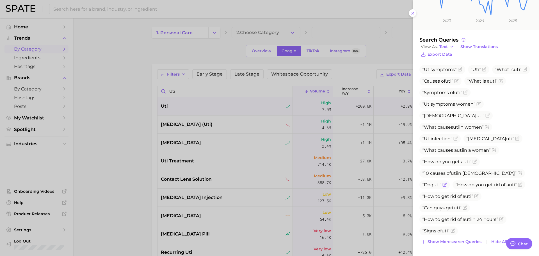
click at [447, 182] on icon "Flag as miscategorized or irrelevant" at bounding box center [444, 184] width 4 height 4
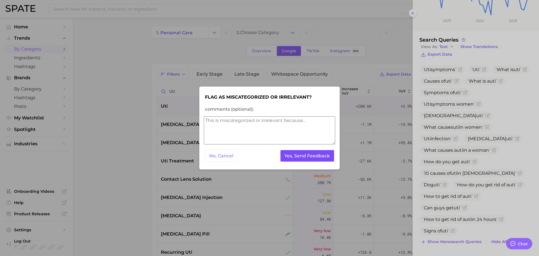
click at [302, 156] on button "Yes, Send Feedback" at bounding box center [307, 156] width 54 height 12
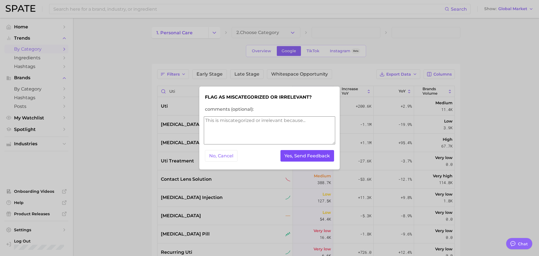
click at [302, 156] on button "Yes, Send Feedback" at bounding box center [307, 156] width 54 height 12
click at [180, 124] on div at bounding box center [269, 128] width 539 height 256
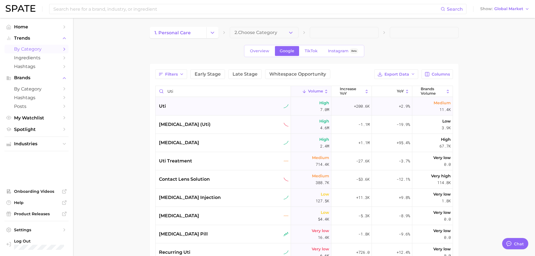
click at [180, 110] on div "uti" at bounding box center [222, 106] width 135 height 18
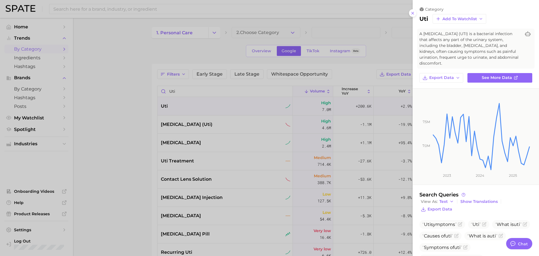
scroll to position [51, 0]
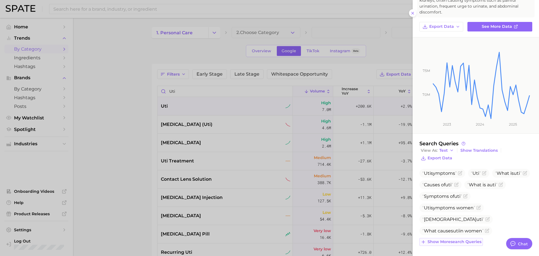
click at [454, 244] on span "Show more search queries" at bounding box center [454, 241] width 54 height 5
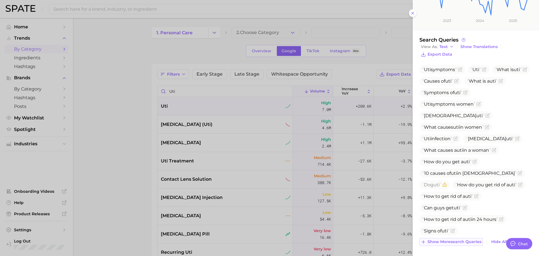
click at [456, 243] on span "Show more search queries" at bounding box center [454, 241] width 54 height 5
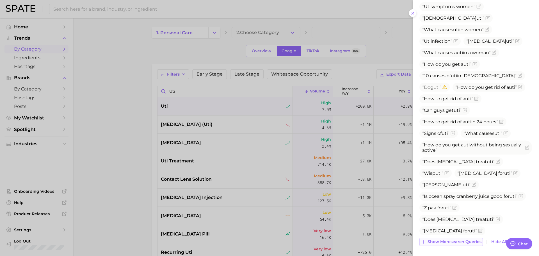
click at [453, 240] on span "Show more search queries" at bounding box center [454, 241] width 54 height 5
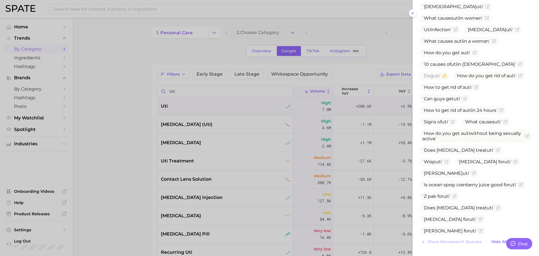
click at [200, 125] on div at bounding box center [269, 128] width 539 height 256
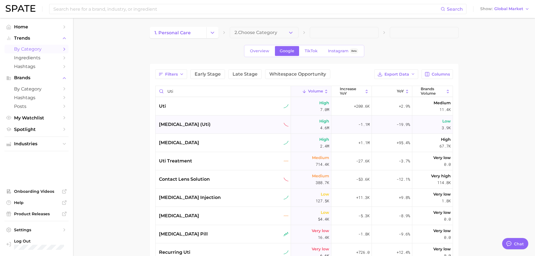
click at [184, 125] on span "[MEDICAL_DATA] (uti)" at bounding box center [185, 124] width 52 height 7
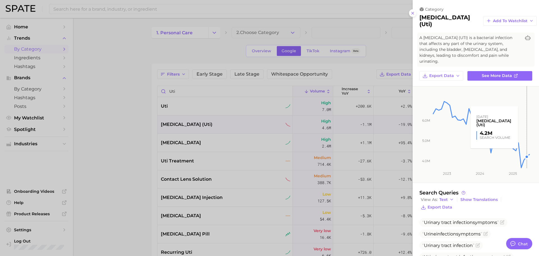
scroll to position [105, 0]
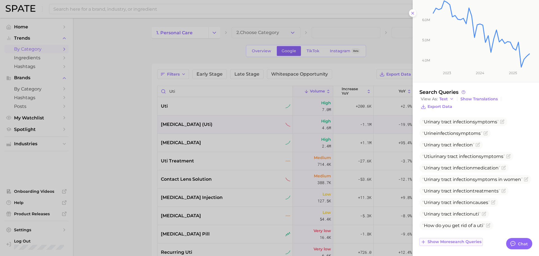
click at [450, 239] on span "Show more search queries" at bounding box center [454, 241] width 54 height 5
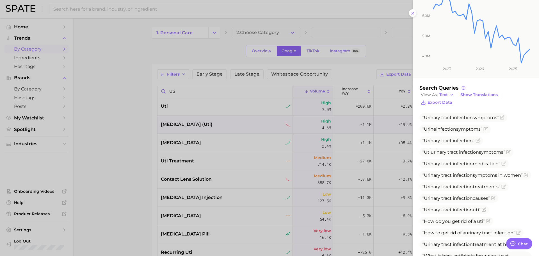
scroll to position [202, 0]
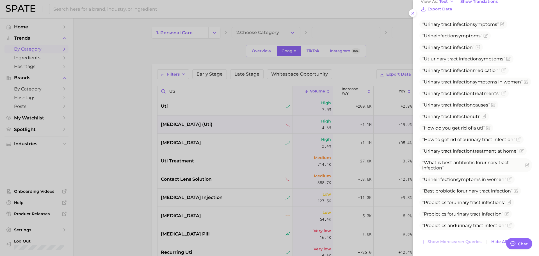
click at [253, 119] on div at bounding box center [269, 128] width 539 height 256
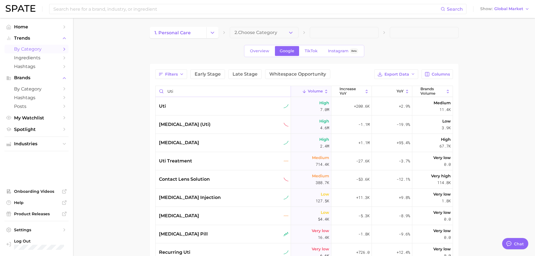
click at [253, 93] on input "uti" at bounding box center [222, 91] width 135 height 11
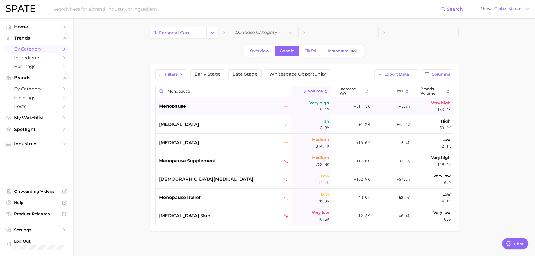
click at [222, 107] on div "menopause" at bounding box center [224, 106] width 130 height 7
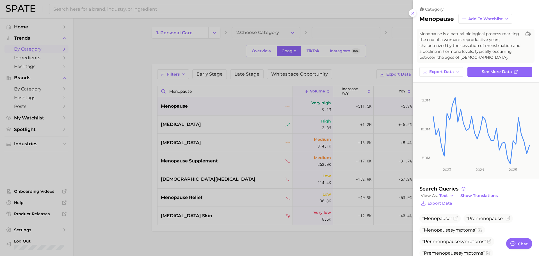
scroll to position [86, 0]
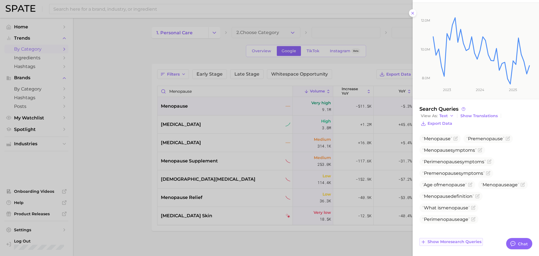
click at [455, 242] on span "Show more search queries" at bounding box center [454, 241] width 54 height 5
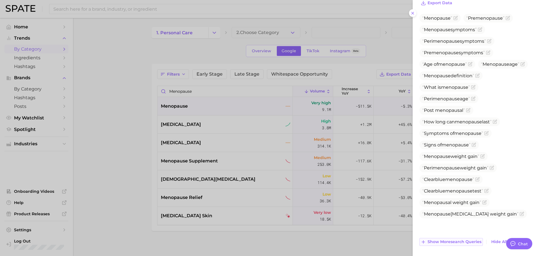
click at [451, 241] on span "Show more search queries" at bounding box center [454, 241] width 54 height 5
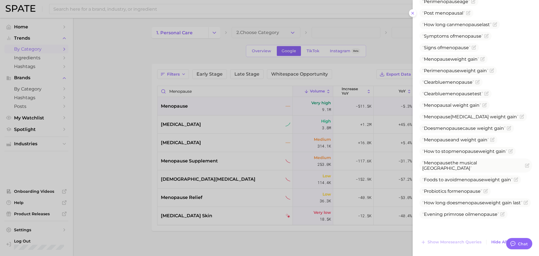
scroll to position [303, 0]
click at [177, 195] on div at bounding box center [269, 128] width 539 height 256
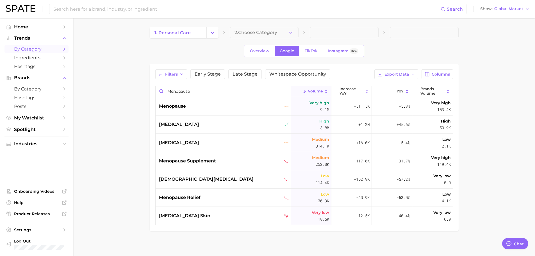
click at [182, 90] on input "menopause" at bounding box center [222, 91] width 135 height 11
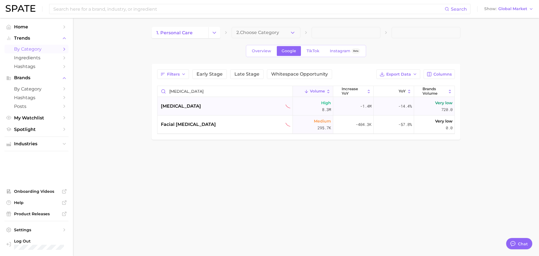
click at [179, 104] on div "[MEDICAL_DATA]" at bounding box center [226, 106] width 130 height 7
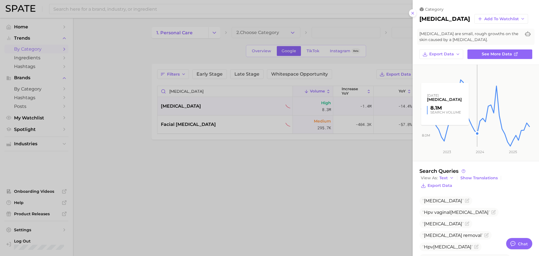
scroll to position [44, 0]
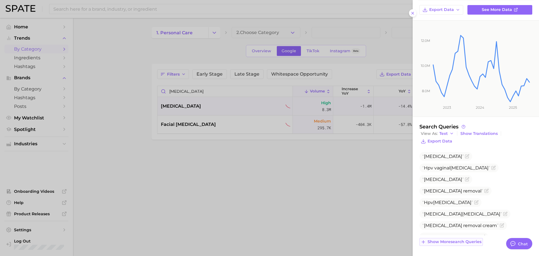
click at [452, 241] on span "Show more search queries" at bounding box center [454, 241] width 54 height 5
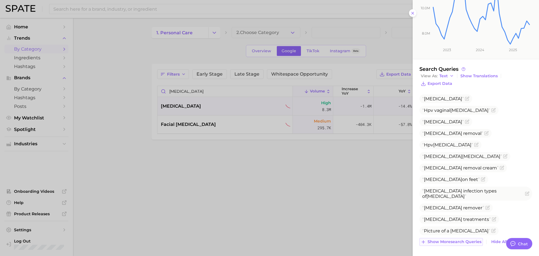
click at [447, 241] on span "Show more search queries" at bounding box center [454, 241] width 54 height 5
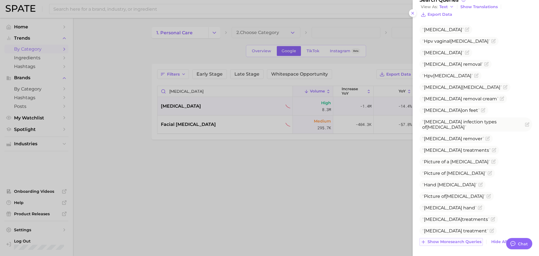
click at [442, 240] on span "Show more search queries" at bounding box center [454, 241] width 54 height 5
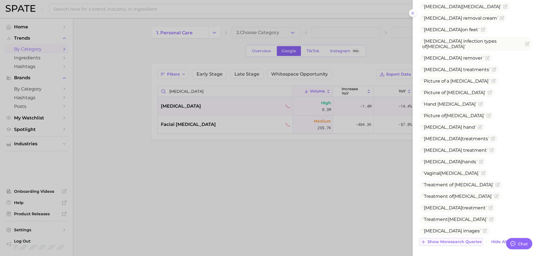
click at [442, 242] on span "Show more search queries" at bounding box center [454, 241] width 54 height 5
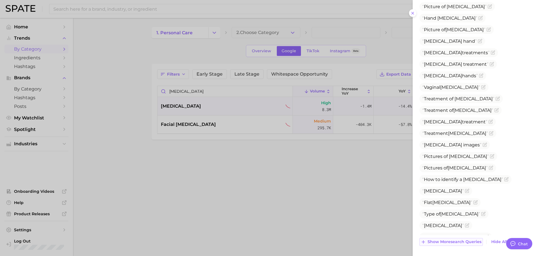
click at [450, 240] on span "Show more search queries" at bounding box center [454, 241] width 54 height 5
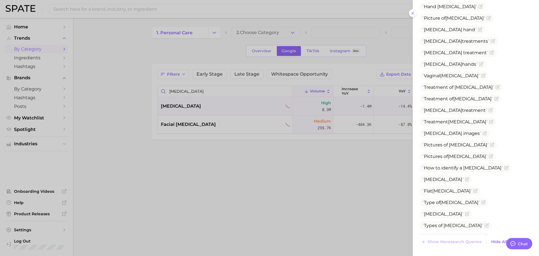
scroll to position [334, 0]
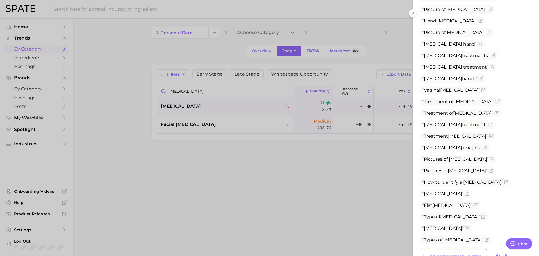
click at [343, 138] on div at bounding box center [269, 128] width 539 height 256
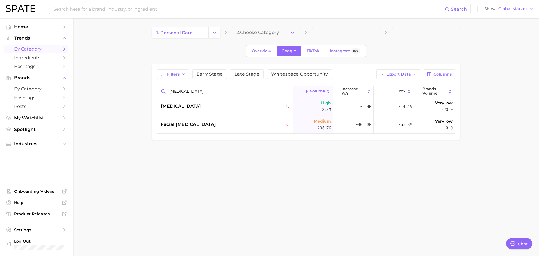
click at [198, 87] on input "[MEDICAL_DATA]" at bounding box center [224, 91] width 135 height 11
click at [192, 103] on div "[MEDICAL_DATA]" at bounding box center [226, 106] width 130 height 7
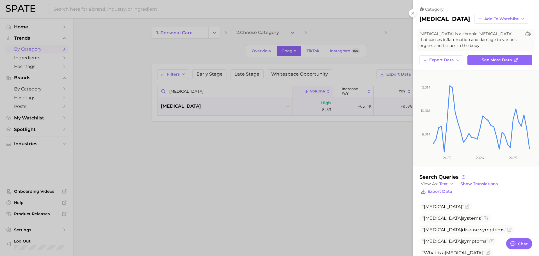
scroll to position [45, 0]
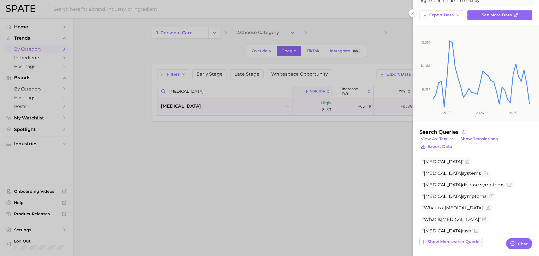
click at [463, 240] on span "Show more search queries" at bounding box center [454, 241] width 54 height 5
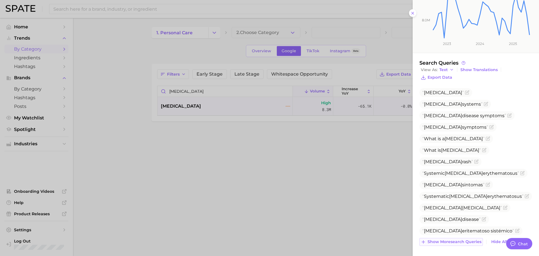
click at [460, 241] on span "Show more search queries" at bounding box center [454, 241] width 54 height 5
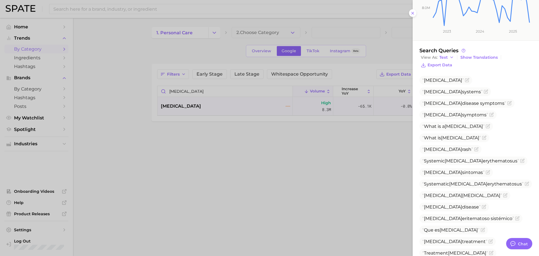
scroll to position [171, 0]
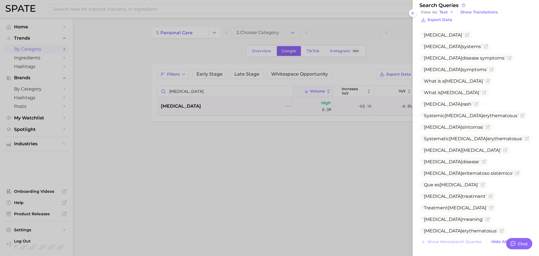
click at [327, 175] on div at bounding box center [269, 128] width 539 height 256
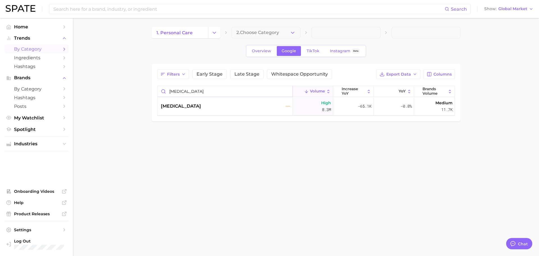
click at [218, 89] on input "[MEDICAL_DATA]" at bounding box center [224, 91] width 135 height 11
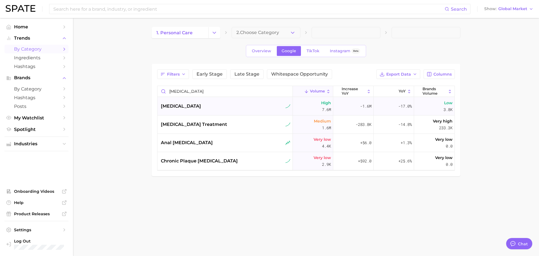
click at [201, 106] on div "[MEDICAL_DATA]" at bounding box center [226, 106] width 130 height 7
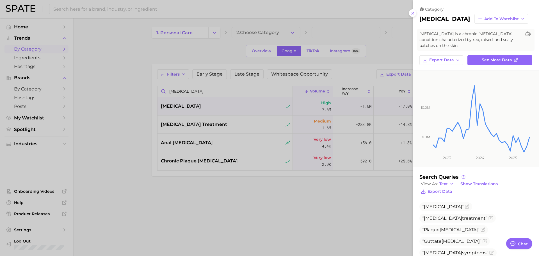
scroll to position [45, 0]
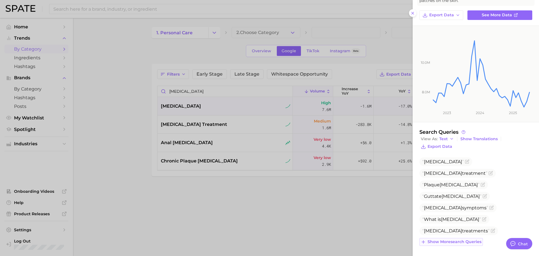
click at [466, 243] on span "Show more search queries" at bounding box center [454, 241] width 54 height 5
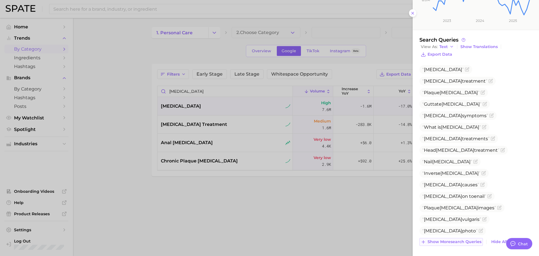
click at [460, 241] on span "Show more search queries" at bounding box center [454, 241] width 54 height 5
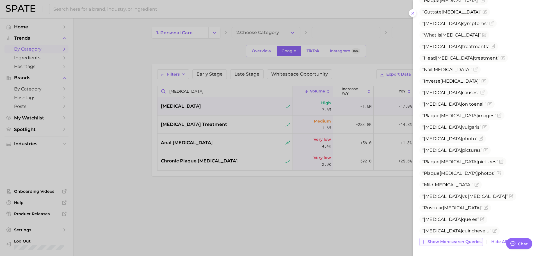
click at [456, 239] on span "Show more search queries" at bounding box center [454, 241] width 54 height 5
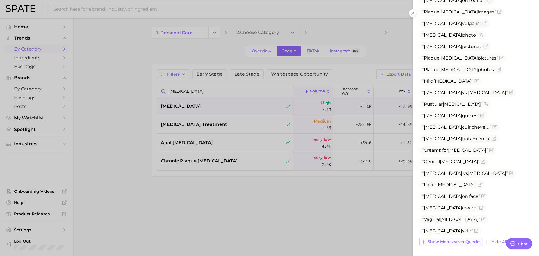
click at [451, 242] on span "Show more search queries" at bounding box center [454, 241] width 54 height 5
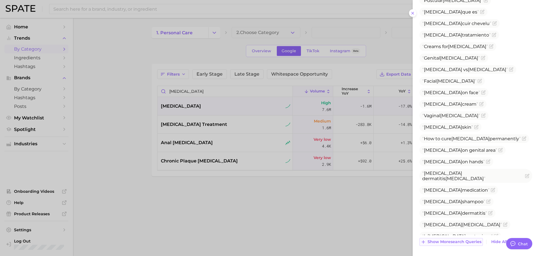
click at [449, 241] on span "Show more search queries" at bounding box center [454, 241] width 54 height 5
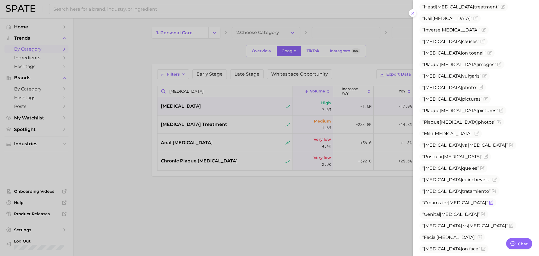
scroll to position [280, 0]
click at [489, 200] on icon "Flag as miscategorized or irrelevant" at bounding box center [491, 202] width 4 height 4
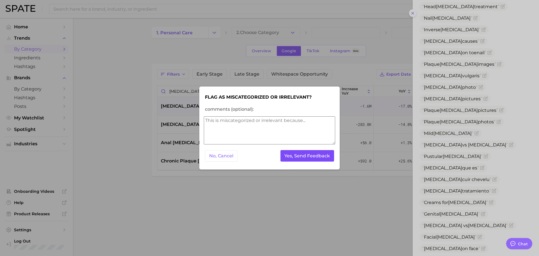
click at [308, 156] on button "Yes, Send Feedback" at bounding box center [307, 156] width 54 height 12
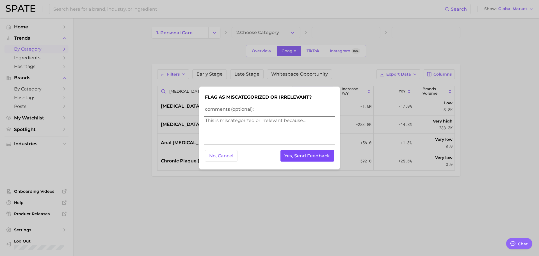
click at [308, 156] on button "Yes, Send Feedback" at bounding box center [307, 156] width 54 height 12
click at [180, 107] on div at bounding box center [269, 128] width 539 height 256
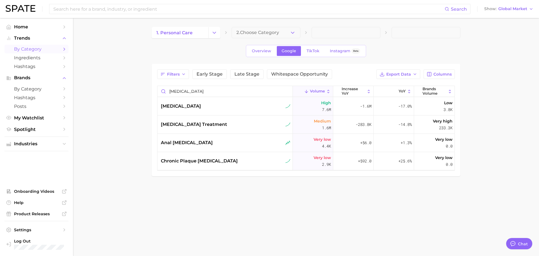
click at [180, 107] on span "[MEDICAL_DATA]" at bounding box center [181, 106] width 40 height 7
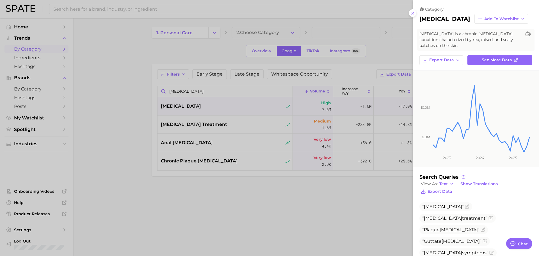
scroll to position [45, 0]
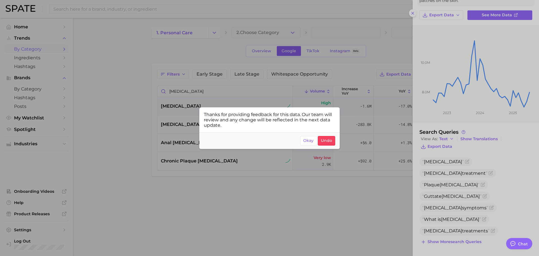
click at [467, 241] on div at bounding box center [269, 128] width 539 height 256
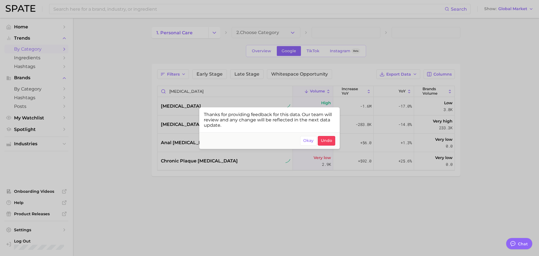
click at [174, 102] on div at bounding box center [269, 128] width 539 height 256
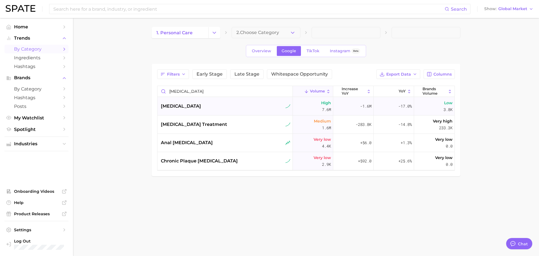
click at [174, 103] on span "[MEDICAL_DATA]" at bounding box center [181, 106] width 40 height 7
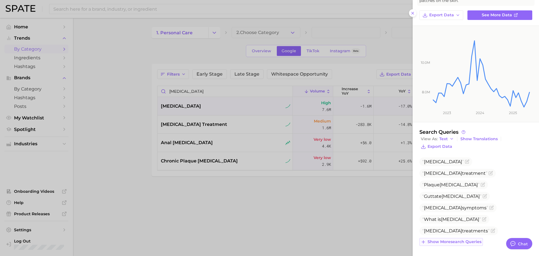
click at [464, 240] on span "Show more search queries" at bounding box center [454, 241] width 54 height 5
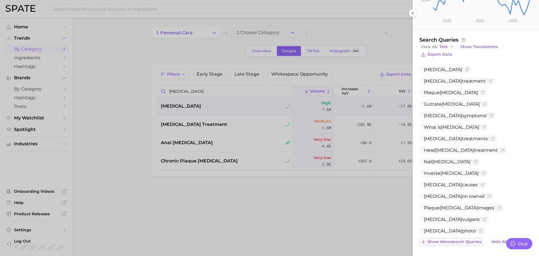
click at [456, 241] on span "Show more search queries" at bounding box center [454, 241] width 54 height 5
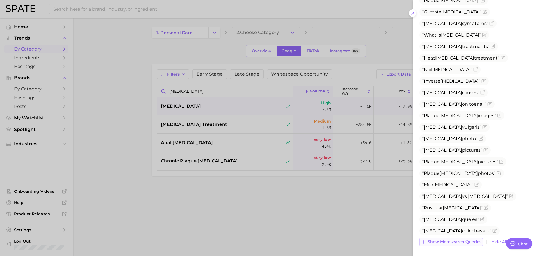
click at [451, 240] on span "Show more search queries" at bounding box center [454, 241] width 54 height 5
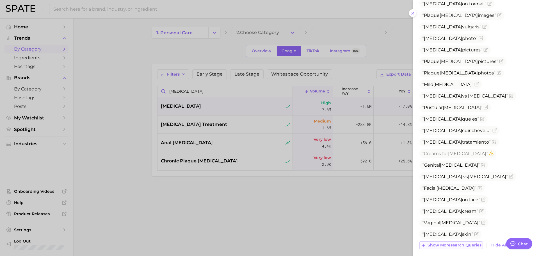
scroll to position [333, 0]
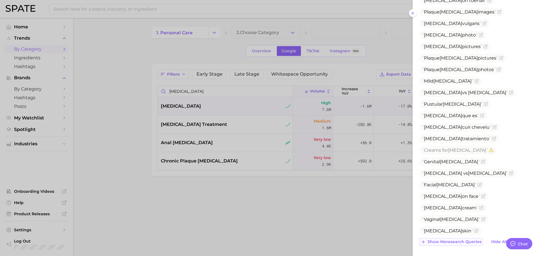
click at [451, 240] on span "Show more search queries" at bounding box center [454, 241] width 54 height 5
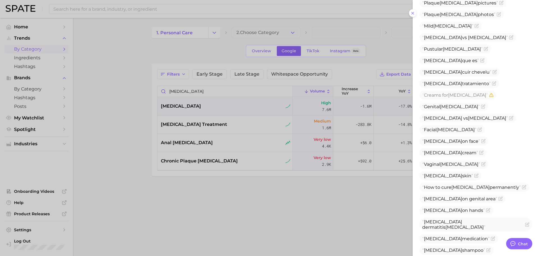
scroll to position [436, 0]
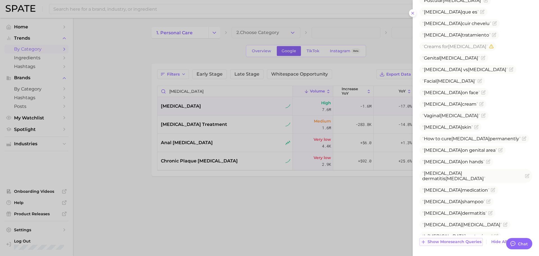
click at [451, 240] on span "Show more search queries" at bounding box center [454, 241] width 54 height 5
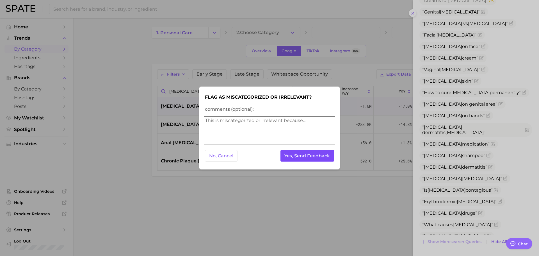
click at [315, 157] on button "Yes, Send Feedback" at bounding box center [307, 156] width 54 height 12
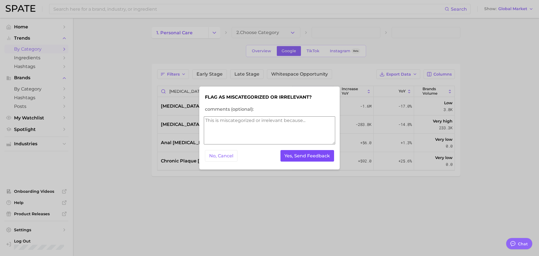
click at [315, 157] on button "Yes, Send Feedback" at bounding box center [307, 156] width 54 height 12
click at [193, 103] on div at bounding box center [269, 128] width 539 height 256
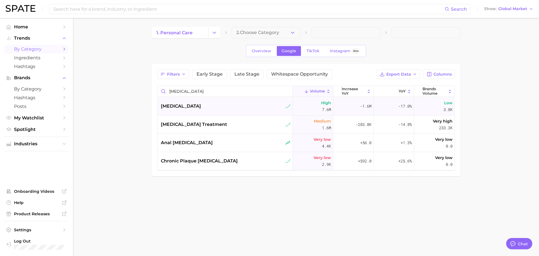
click at [189, 103] on div "[MEDICAL_DATA]" at bounding box center [226, 106] width 130 height 7
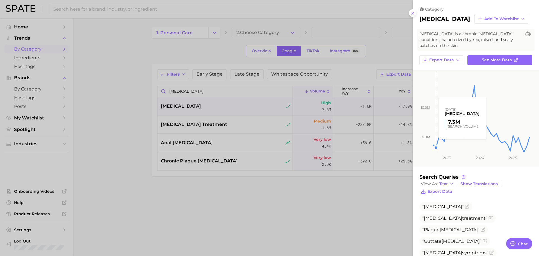
scroll to position [45, 0]
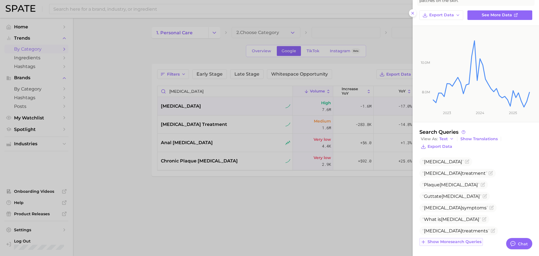
click at [450, 204] on div "category [MEDICAL_DATA] Add to Watchlist [MEDICAL_DATA] is a chronic [MEDICAL_D…" at bounding box center [269, 204] width 539 height 0
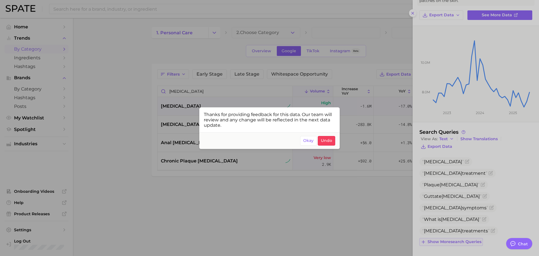
click at [450, 242] on div at bounding box center [269, 128] width 539 height 256
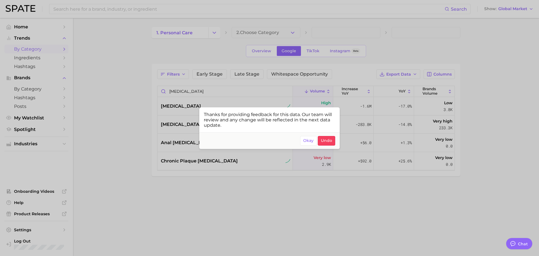
click at [350, 146] on div at bounding box center [269, 128] width 539 height 256
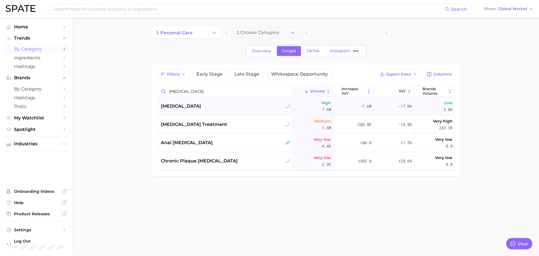
click at [216, 108] on div "[MEDICAL_DATA]" at bounding box center [226, 106] width 130 height 7
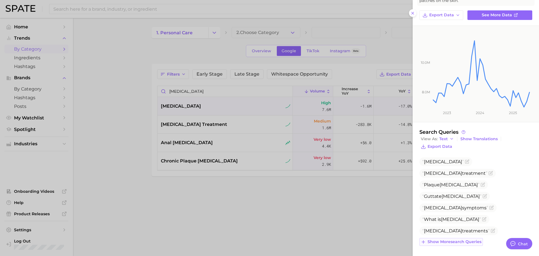
click at [461, 238] on button "Show more search queries" at bounding box center [450, 242] width 63 height 8
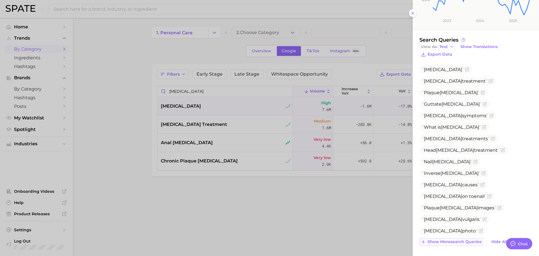
click at [459, 241] on span "Show more search queries" at bounding box center [454, 241] width 54 height 5
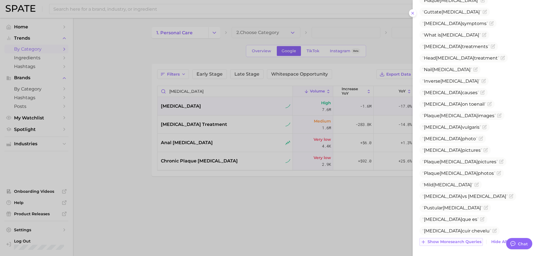
click at [457, 242] on span "Show more search queries" at bounding box center [454, 241] width 54 height 5
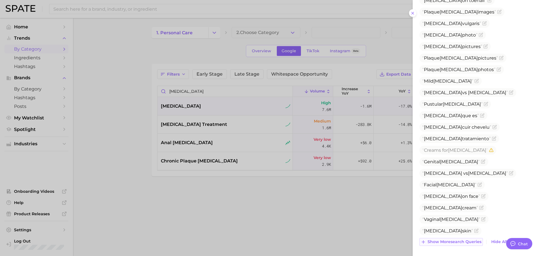
click at [455, 241] on span "Show more search queries" at bounding box center [454, 241] width 54 height 5
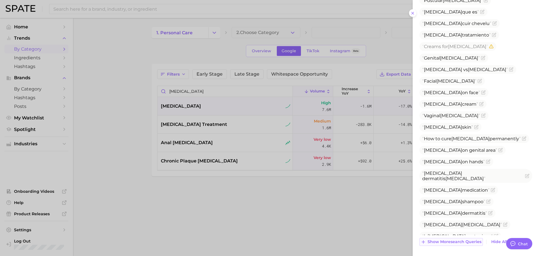
click at [450, 241] on span "Show more search queries" at bounding box center [454, 241] width 54 height 5
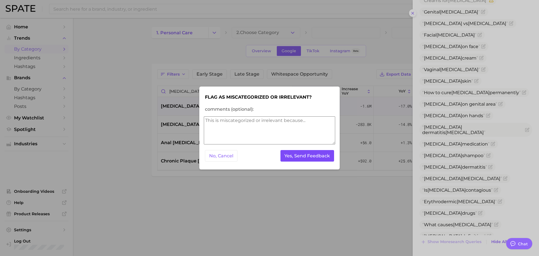
click at [289, 160] on button "Yes, Send Feedback" at bounding box center [307, 156] width 54 height 12
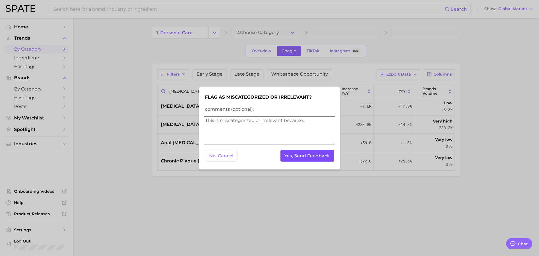
click at [291, 153] on button "Yes, Send Feedback" at bounding box center [307, 156] width 54 height 12
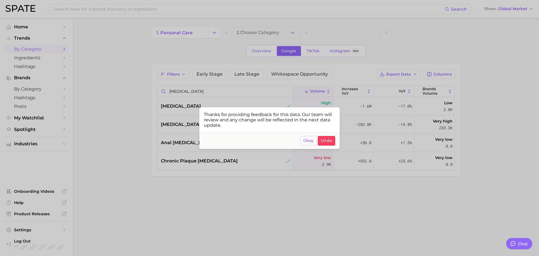
click at [308, 144] on button "Okay" at bounding box center [308, 141] width 17 height 10
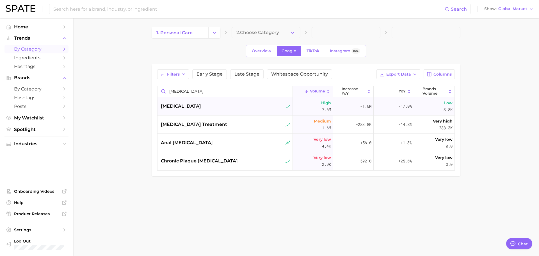
click at [235, 107] on div "[MEDICAL_DATA]" at bounding box center [226, 106] width 130 height 7
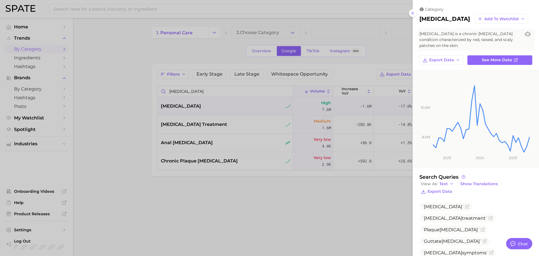
scroll to position [45, 0]
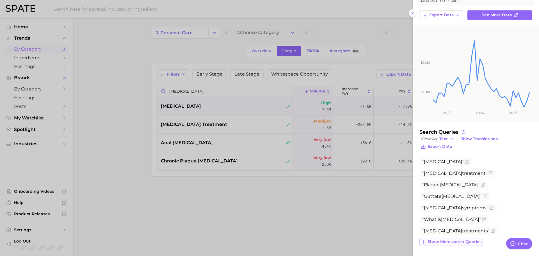
click at [450, 244] on button "Show more search queries" at bounding box center [450, 242] width 63 height 8
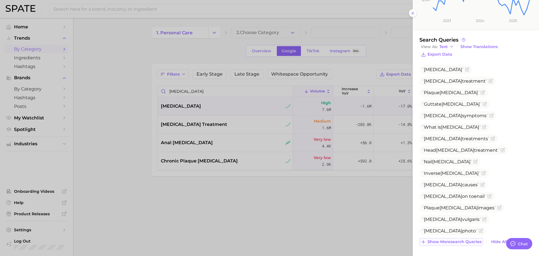
click at [445, 241] on span "Show more search queries" at bounding box center [454, 241] width 54 height 5
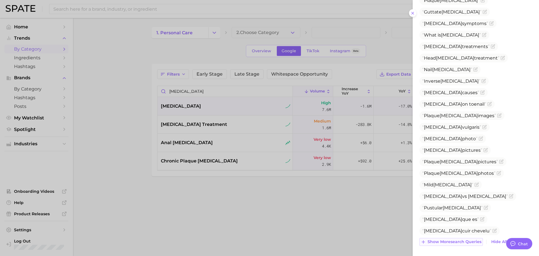
click at [443, 240] on span "Show more search queries" at bounding box center [454, 241] width 54 height 5
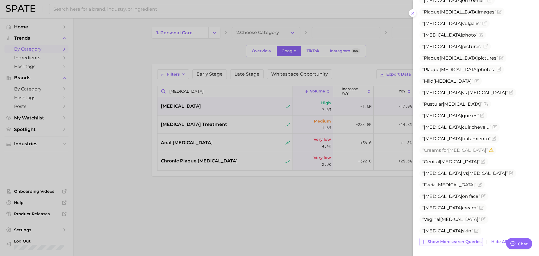
click at [443, 240] on span "Show more search queries" at bounding box center [454, 241] width 54 height 5
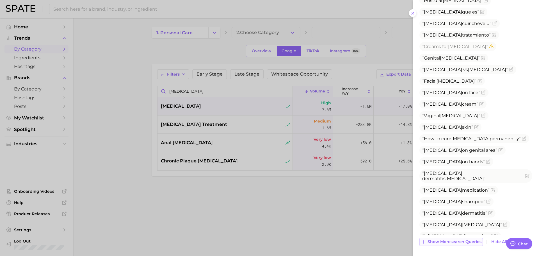
click at [438, 242] on span "Show more search queries" at bounding box center [454, 241] width 54 height 5
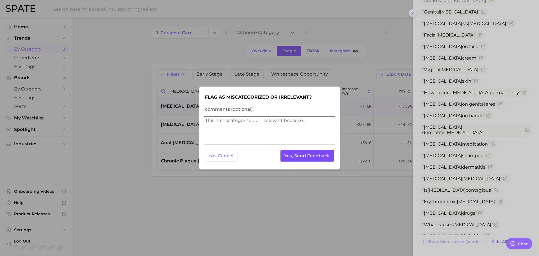
click at [296, 153] on button "Yes, Send Feedback" at bounding box center [307, 156] width 54 height 12
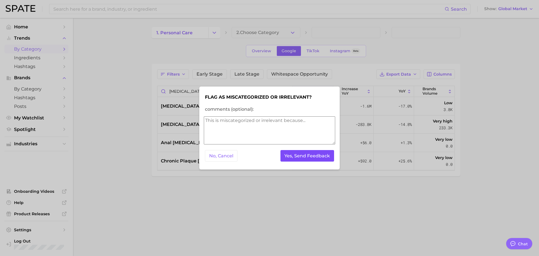
click at [295, 155] on button "Yes, Send Feedback" at bounding box center [307, 156] width 54 height 12
click at [183, 211] on div at bounding box center [269, 128] width 539 height 256
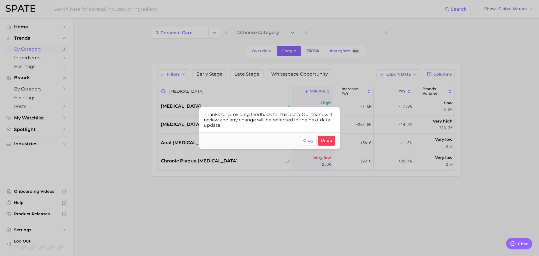
click at [181, 95] on div at bounding box center [269, 128] width 539 height 256
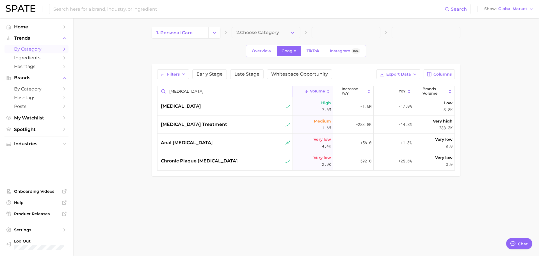
click at [179, 91] on input "[MEDICAL_DATA]" at bounding box center [224, 91] width 135 height 11
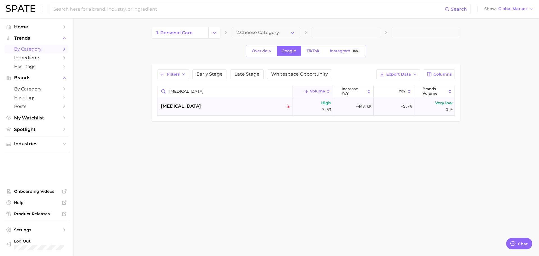
click at [182, 103] on span "[MEDICAL_DATA]" at bounding box center [181, 106] width 40 height 7
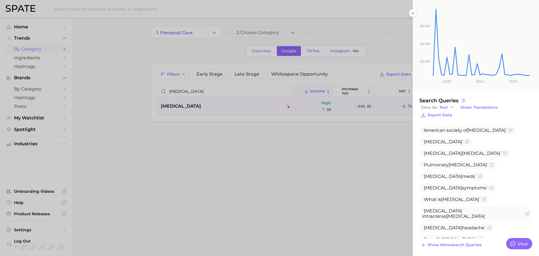
scroll to position [74, 0]
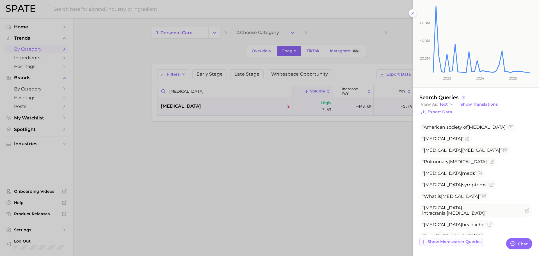
click at [464, 240] on span "Show more search queries" at bounding box center [454, 241] width 54 height 5
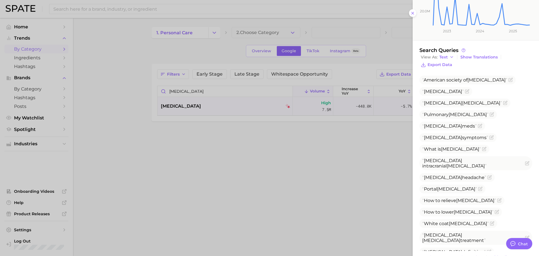
scroll to position [136, 0]
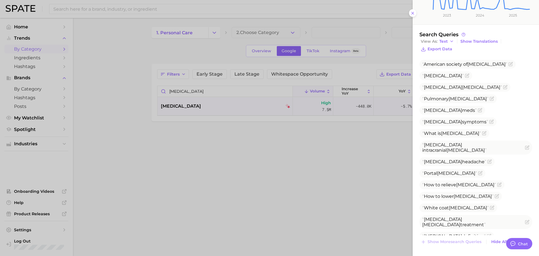
click at [204, 93] on div at bounding box center [269, 128] width 539 height 256
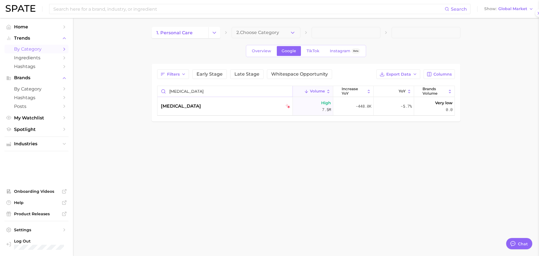
click at [203, 92] on input "[MEDICAL_DATA]" at bounding box center [224, 91] width 135 height 11
type input "toenail fungus"
click at [201, 105] on div "toenail fungus" at bounding box center [226, 106] width 130 height 7
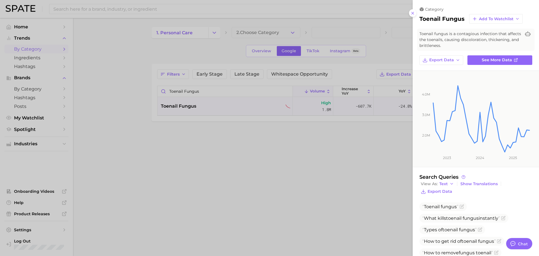
scroll to position [79, 0]
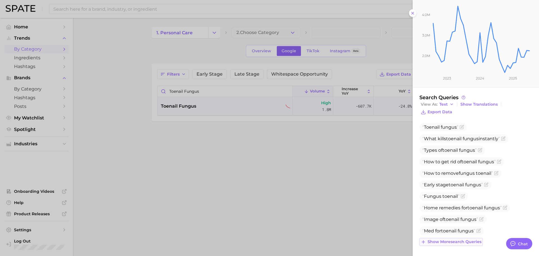
click at [462, 240] on span "Show more search queries" at bounding box center [454, 241] width 54 height 5
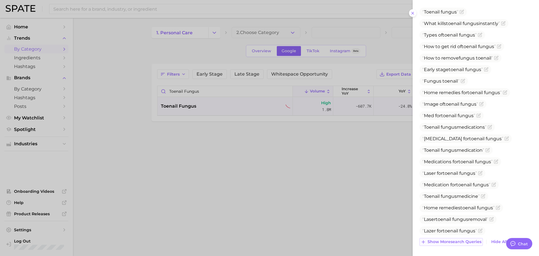
click at [458, 245] on button "Show more search queries" at bounding box center [450, 242] width 63 height 8
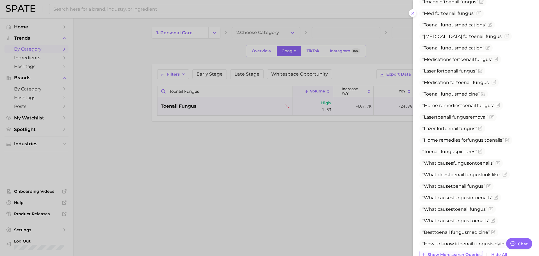
scroll to position [310, 0]
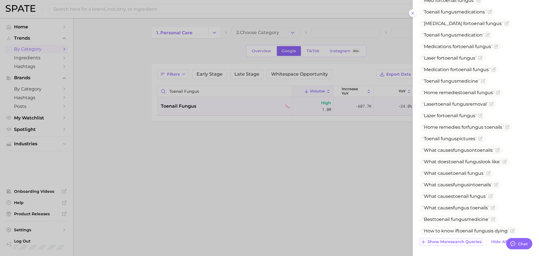
click at [451, 242] on span "Show more search queries" at bounding box center [454, 241] width 54 height 5
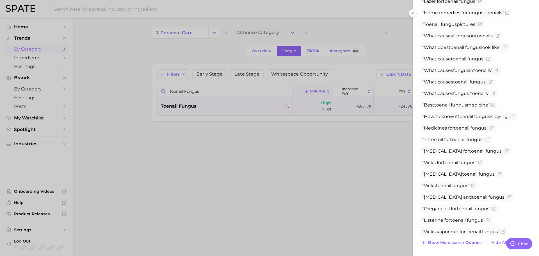
scroll to position [425, 0]
click at [451, 241] on span "Show more search queries" at bounding box center [454, 241] width 54 height 5
